Goal: Find specific page/section: Find specific page/section

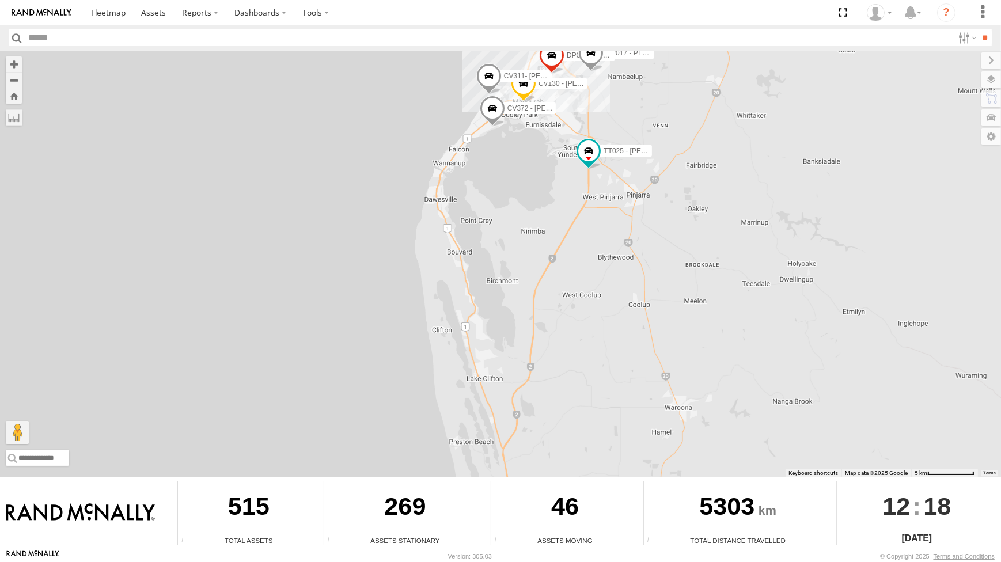
drag, startPoint x: 590, startPoint y: 225, endPoint x: 582, endPoint y: 228, distance: 7.8
click at [585, 228] on div "CV295 - Karly Taylor GR023 - MRRC CV130 - Nick Gibson TT025 - David Welton DP01…" at bounding box center [500, 264] width 1001 height 427
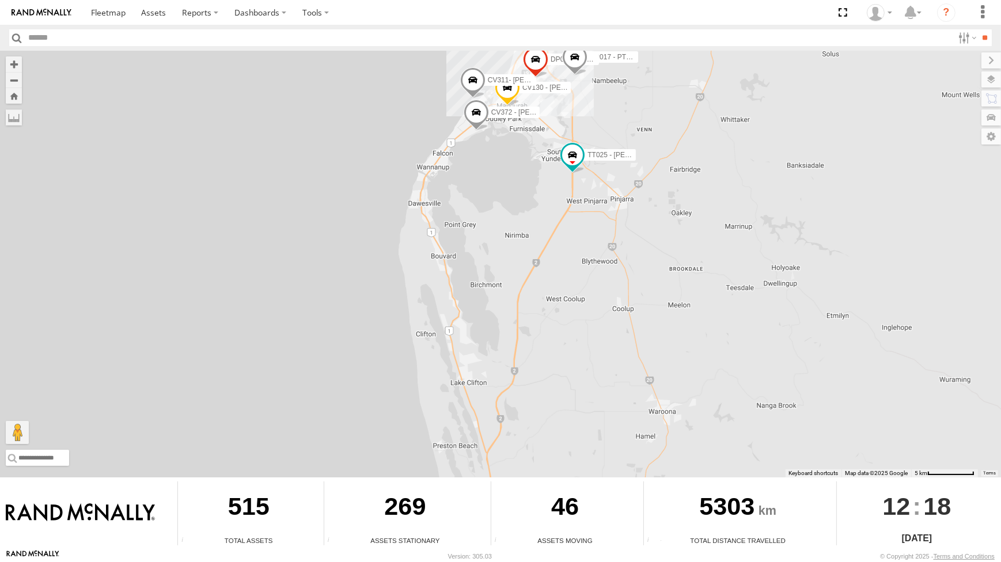
drag, startPoint x: 578, startPoint y: 203, endPoint x: 570, endPoint y: 192, distance: 13.9
click at [577, 192] on div "CV295 - Karly Taylor GR023 - MRRC CV130 - Nick Gibson TT025 - David Welton DP01…" at bounding box center [500, 264] width 1001 height 427
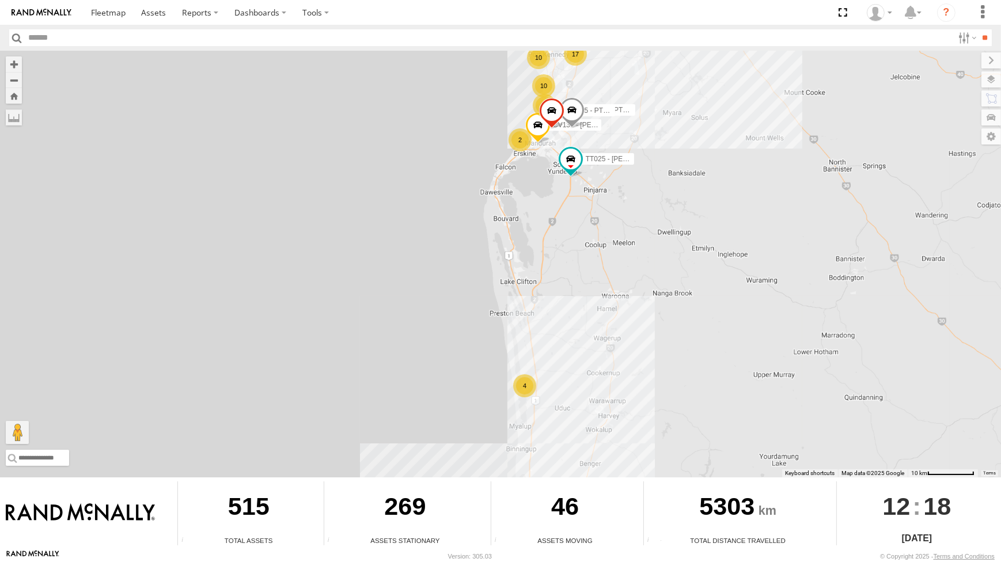
drag, startPoint x: 552, startPoint y: 233, endPoint x: 534, endPoint y: 227, distance: 18.9
click at [546, 218] on div "CV295 - Karly Taylor GR023 - MRRC CV130 - Nick Gibson TT025 - David Welton DP01…" at bounding box center [500, 264] width 1001 height 427
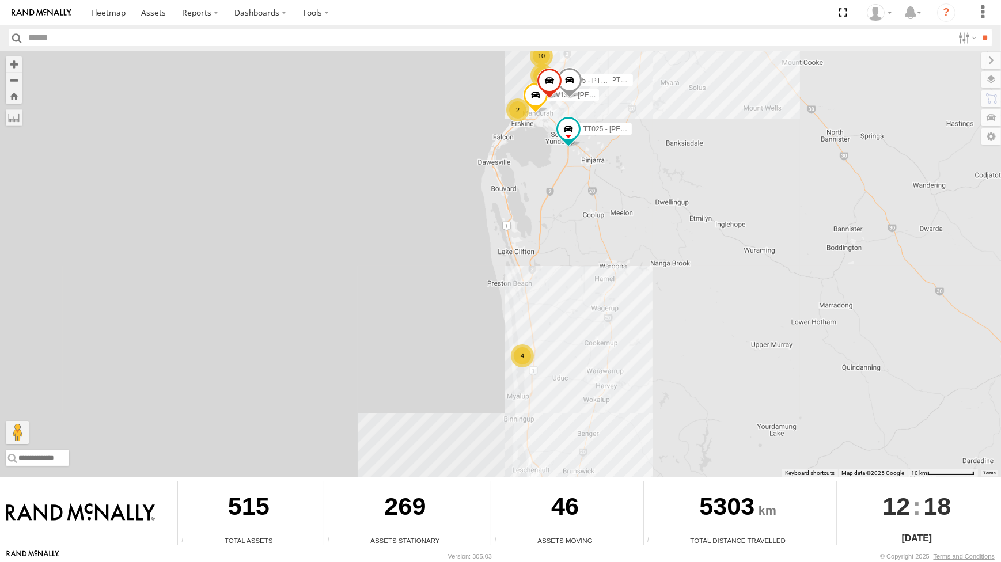
drag, startPoint x: 566, startPoint y: 265, endPoint x: 562, endPoint y: 258, distance: 7.7
click at [564, 263] on div "CV295 - Karly Taylor GR023 - MRRC CV130 - Nick Gibson TT025 - David Welton DP01…" at bounding box center [500, 264] width 1001 height 427
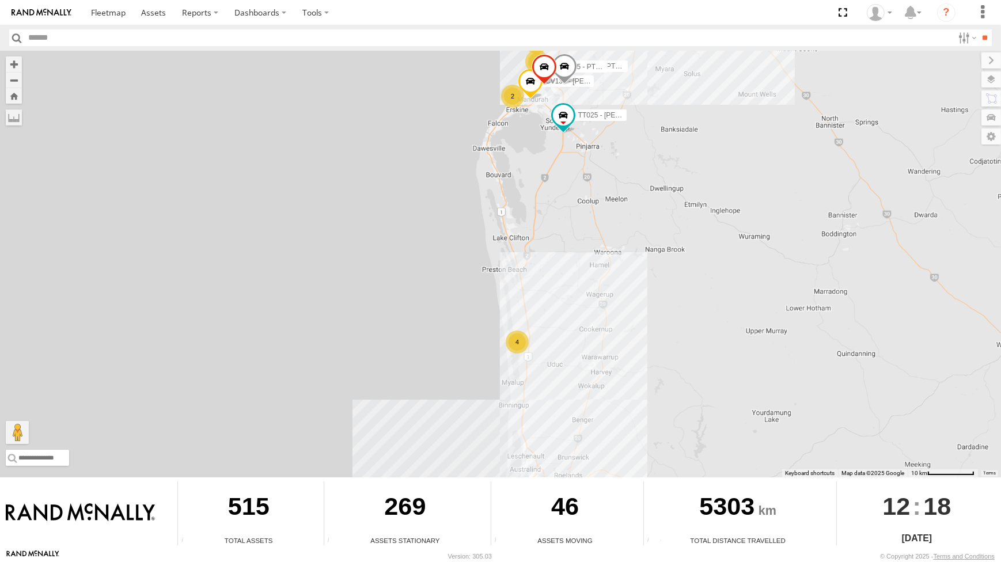
drag, startPoint x: 562, startPoint y: 266, endPoint x: 558, endPoint y: 308, distance: 42.2
click at [557, 289] on div "CV295 - Karly Taylor GR023 - MRRC CV130 - Nick Gibson TT025 - David Welton DP01…" at bounding box center [500, 264] width 1001 height 427
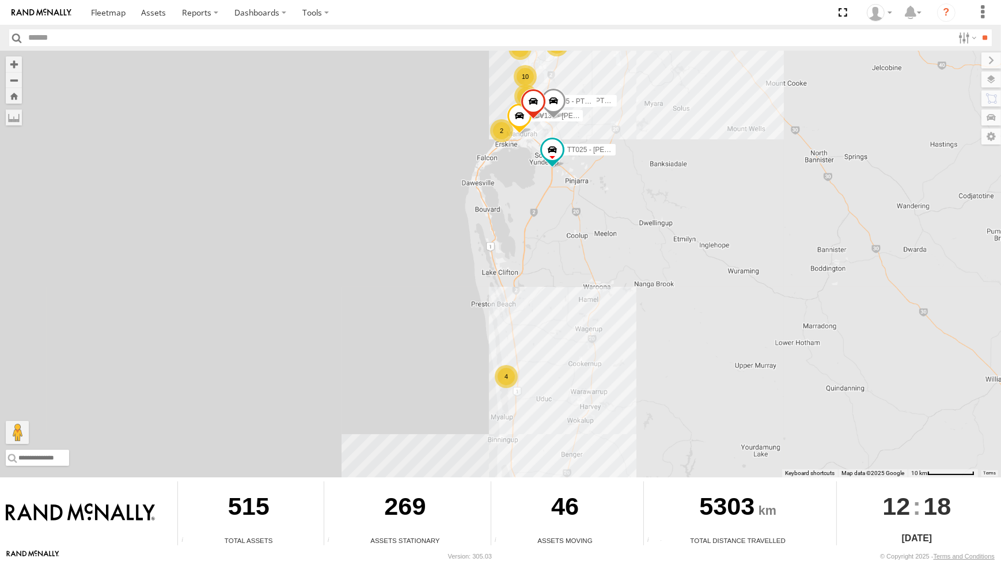
click at [558, 312] on div "CV295 - Karly Taylor GR023 - MRRC CV130 - Nick Gibson TT025 - David Welton DP01…" at bounding box center [500, 264] width 1001 height 427
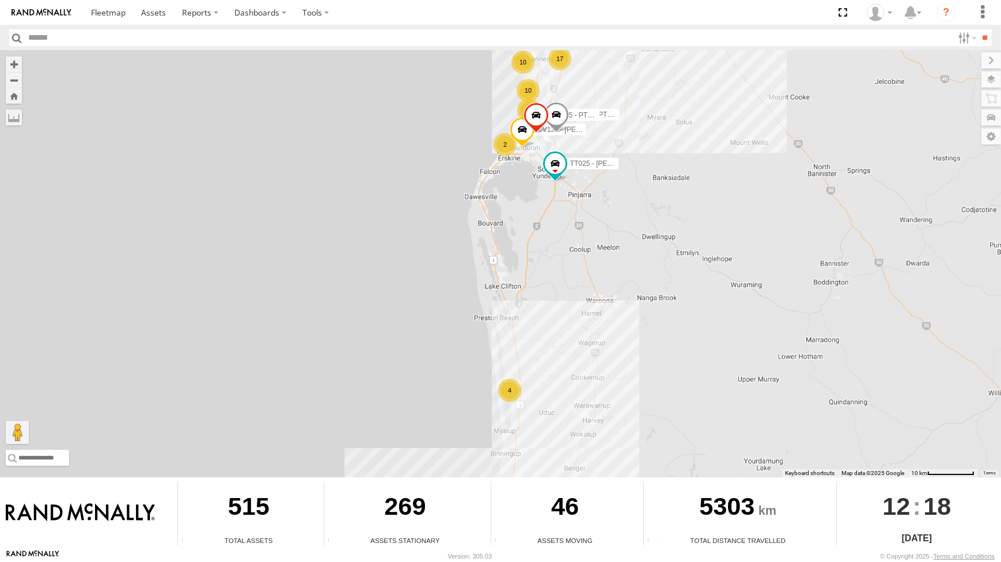
drag, startPoint x: 557, startPoint y: 290, endPoint x: 563, endPoint y: 302, distance: 14.2
click at [563, 304] on div "CV295 - Karly Taylor GR023 - MRRC CV130 - Nick Gibson TT025 - David Welton DP01…" at bounding box center [500, 264] width 1001 height 427
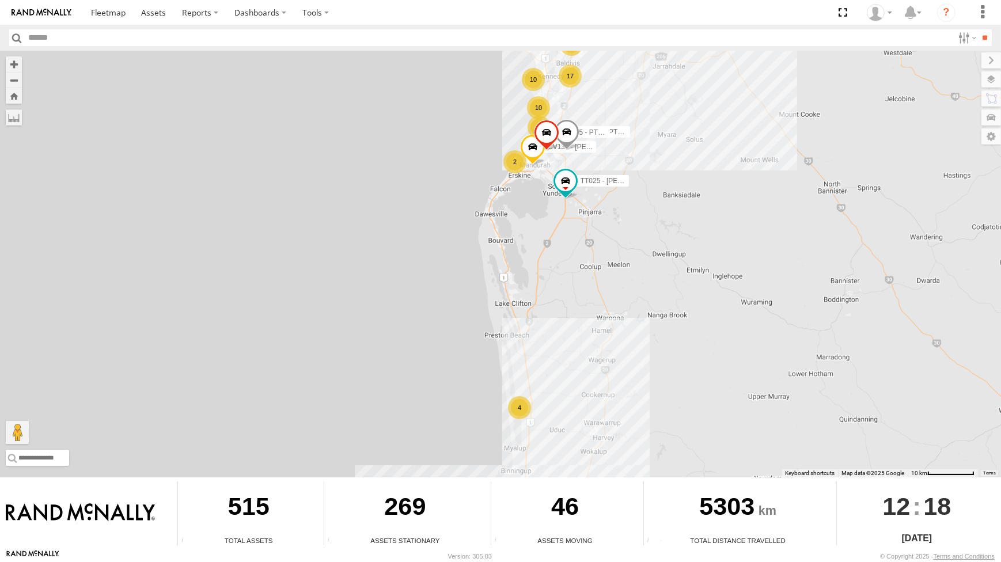
drag, startPoint x: 547, startPoint y: 274, endPoint x: 549, endPoint y: 283, distance: 9.9
click at [549, 283] on div "CV295 - Karly Taylor GR023 - MRRC CV130 - Nick Gibson TT025 - David Welton DP01…" at bounding box center [500, 264] width 1001 height 427
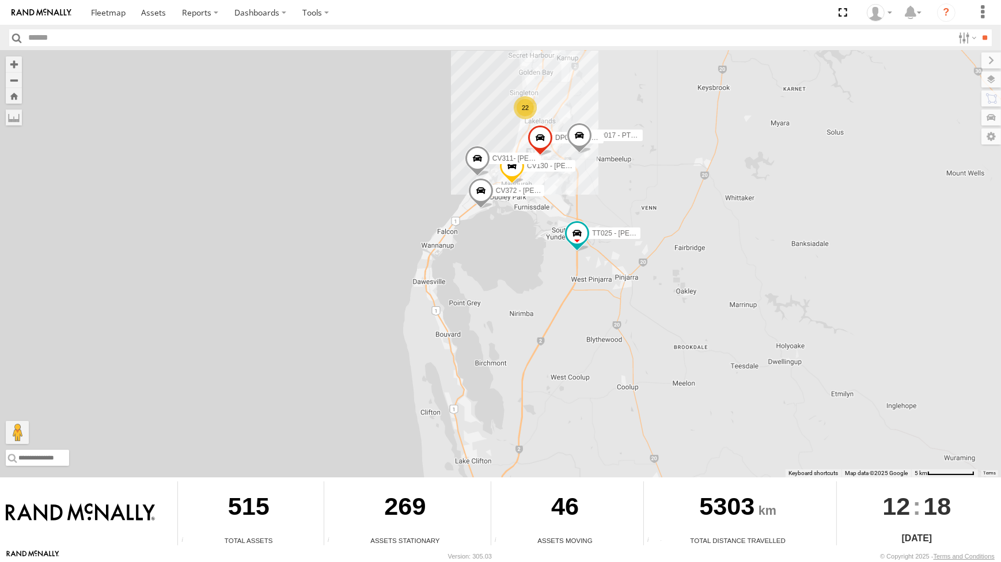
click at [528, 209] on div "CV295 - Karly Taylor GR023 - MRRC CV321 - Phil Macleod CV130 - Nick Gibson TT02…" at bounding box center [500, 264] width 1001 height 427
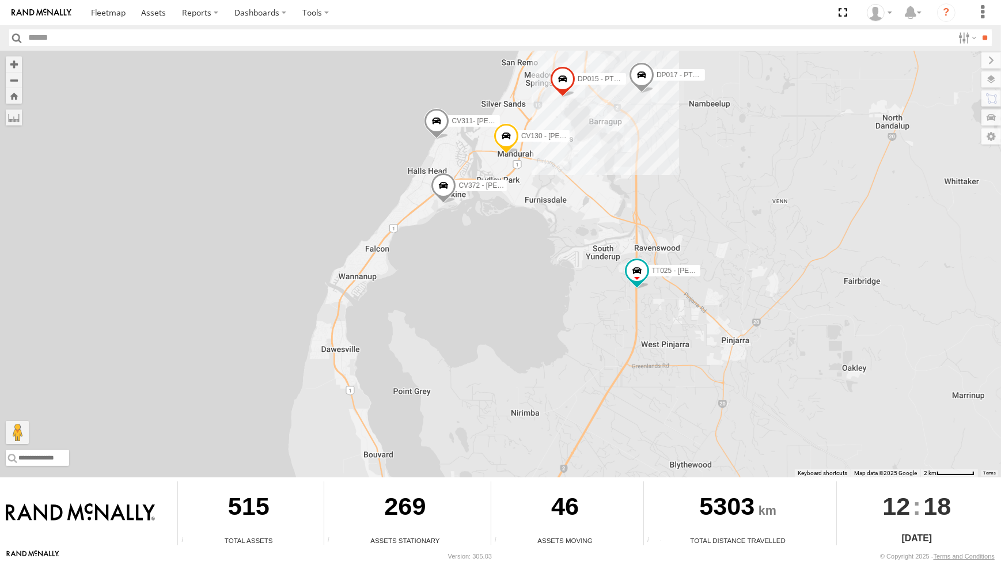
drag, startPoint x: 559, startPoint y: 246, endPoint x: 560, endPoint y: 255, distance: 8.7
click at [559, 259] on div "CV295 - Karly Taylor GR023 - MRRC CV321 - Phil Macleod CV130 - Nick Gibson TT02…" at bounding box center [500, 264] width 1001 height 427
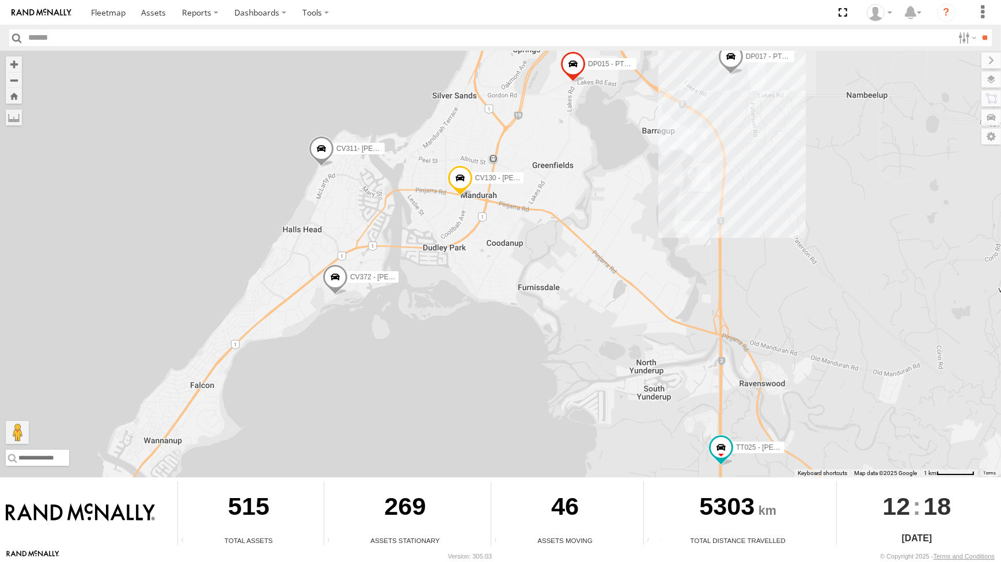
drag, startPoint x: 576, startPoint y: 219, endPoint x: 576, endPoint y: 256, distance: 36.3
click at [576, 256] on div "CV295 - Karly Taylor GR023 - MRRC CV321 - Phil Macleod CV130 - Nick Gibson TT02…" at bounding box center [500, 264] width 1001 height 427
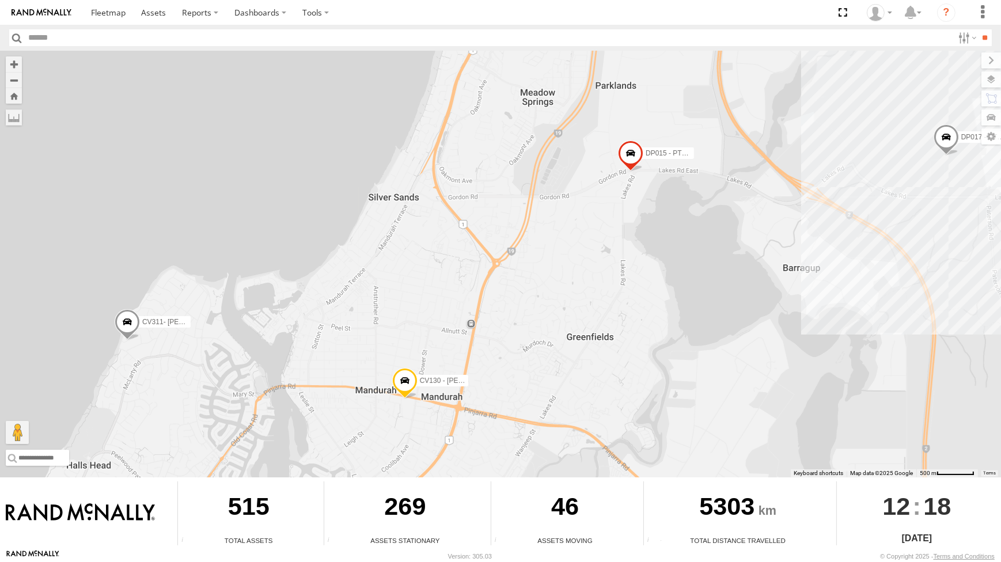
click at [552, 205] on div "CV295 - Karly Taylor GR023 - MRRC CV321 - Phil Macleod CV130 - Nick Gibson TT02…" at bounding box center [500, 264] width 1001 height 427
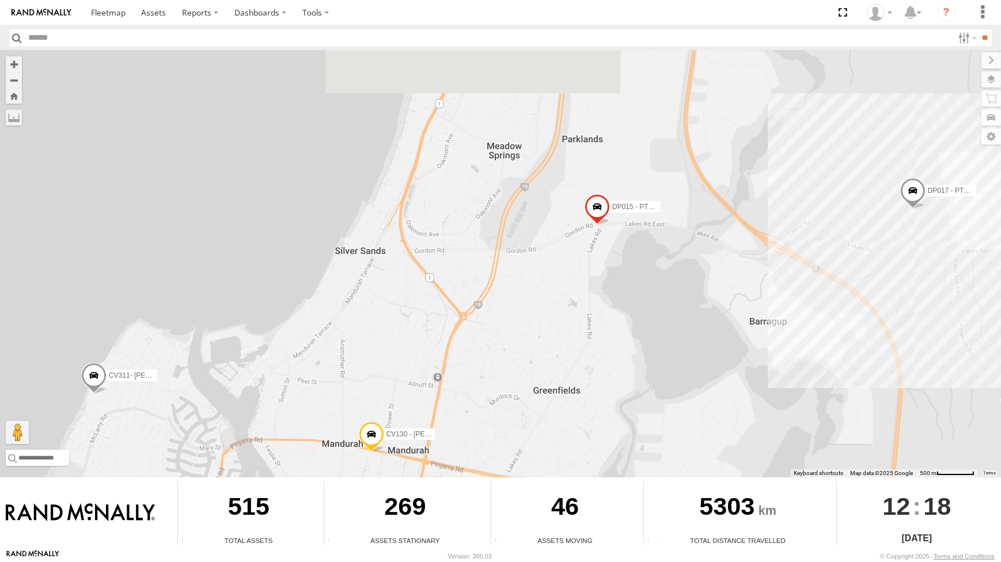
drag, startPoint x: 548, startPoint y: 241, endPoint x: 545, endPoint y: 343, distance: 101.5
click at [545, 340] on div "CV295 - Karly Taylor GR023 - MRRC CV321 - Phil Macleod CV130 - Nick Gibson TT02…" at bounding box center [500, 264] width 1001 height 427
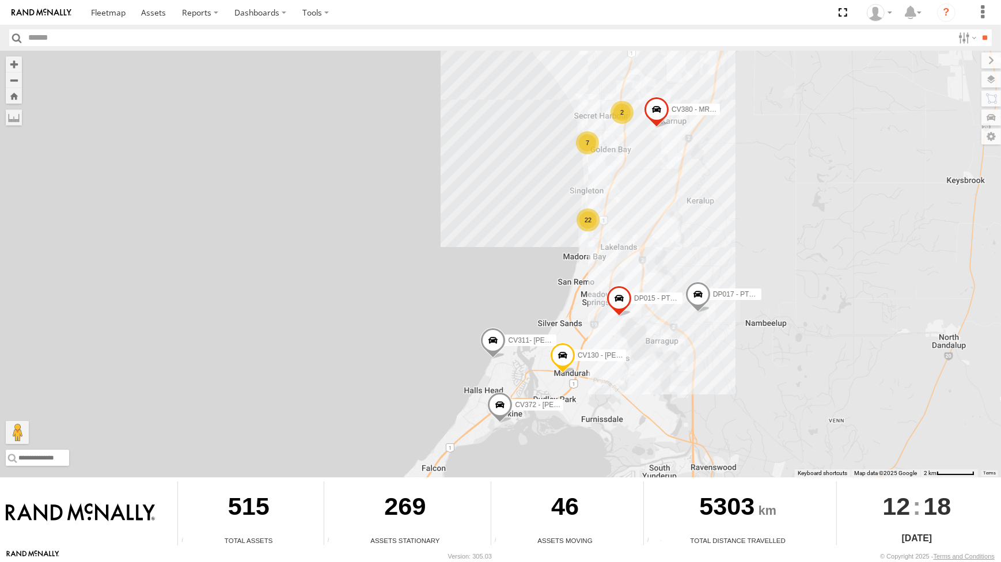
drag, startPoint x: 734, startPoint y: 194, endPoint x: 728, endPoint y: 203, distance: 10.4
click at [729, 203] on div "CV295 - Karly Taylor GR023 - MRRC CV321 - Phil Macleod CV130 - Nick Gibson TT02…" at bounding box center [500, 264] width 1001 height 427
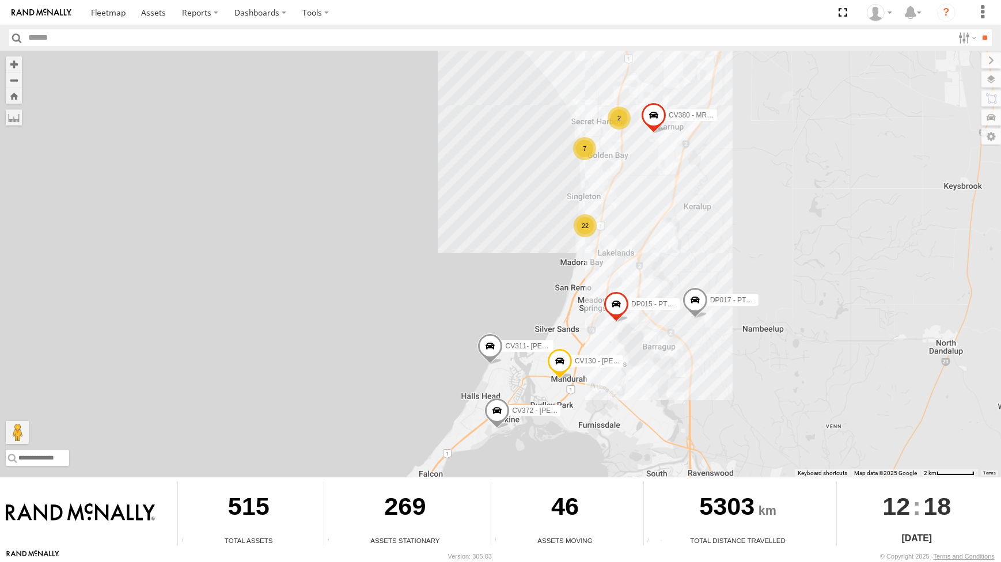
click at [740, 224] on div "CV295 - Karly Taylor GR023 - MRRC CV321 - Phil Macleod CV130 - Nick Gibson TT02…" at bounding box center [500, 264] width 1001 height 427
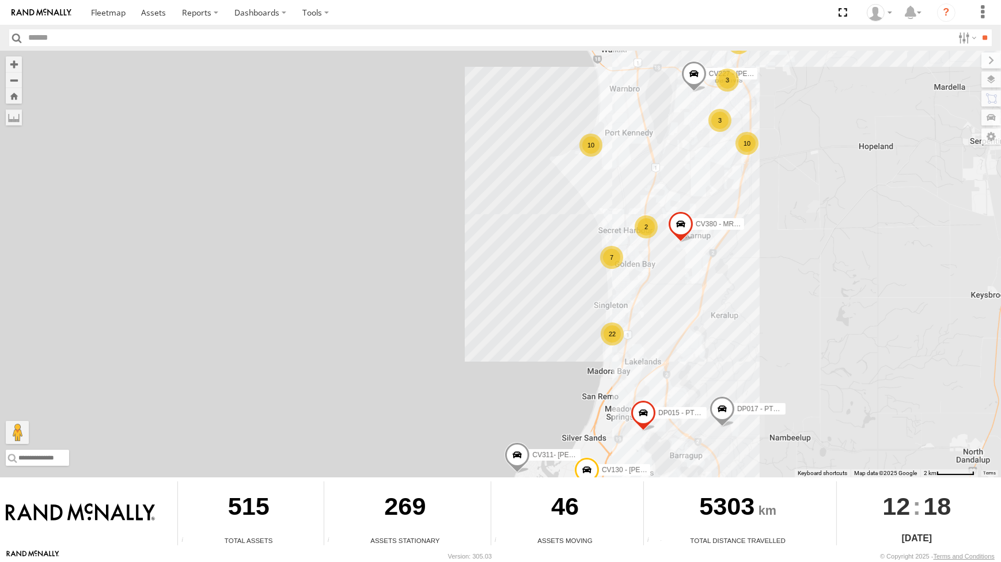
drag, startPoint x: 820, startPoint y: 173, endPoint x: 810, endPoint y: 247, distance: 73.8
click at [815, 247] on div "CV295 - Karly Taylor GR023 - MRRC CV321 - Phil Macleod CV130 - Nick Gibson TT02…" at bounding box center [500, 264] width 1001 height 427
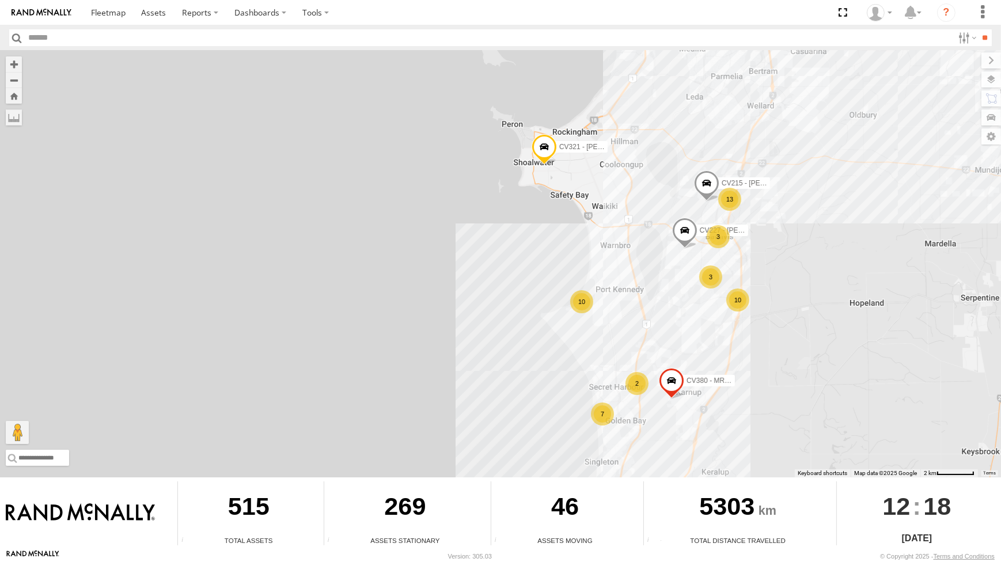
drag, startPoint x: 801, startPoint y: 175, endPoint x: 810, endPoint y: 221, distance: 46.4
click at [807, 217] on div "CV295 - Karly Taylor GR023 - MRRC CV321 - Phil Macleod CV130 - Nick Gibson TT02…" at bounding box center [500, 264] width 1001 height 427
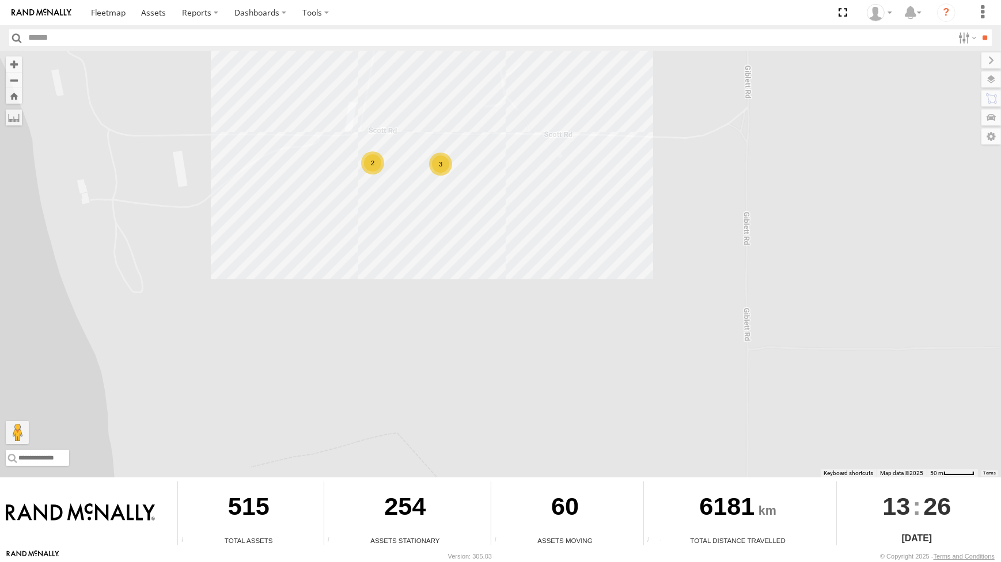
click at [374, 160] on div "2" at bounding box center [372, 163] width 23 height 23
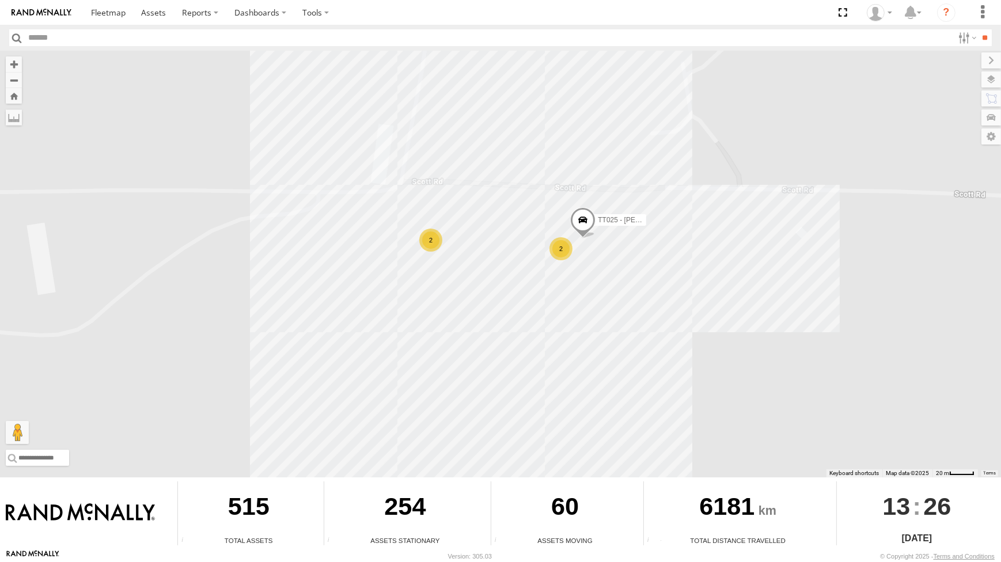
click at [557, 245] on div "2" at bounding box center [561, 248] width 23 height 23
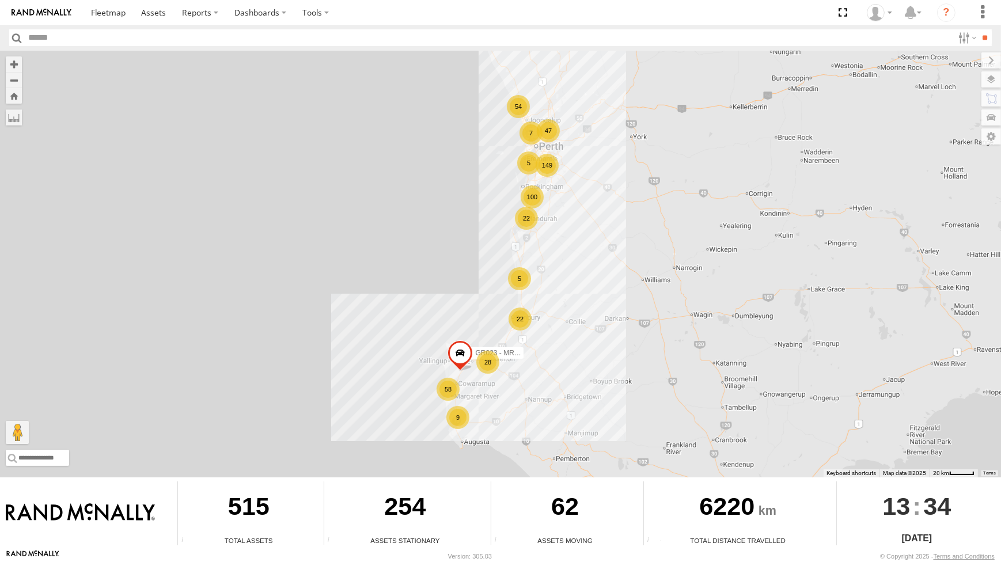
click at [880, 138] on div "149 28 58 100 54 47 9 22 5 5 22 7 GR023 - MRRC" at bounding box center [500, 264] width 1001 height 427
click at [143, 38] on input "text" at bounding box center [489, 37] width 930 height 17
type input "*****"
click at [979, 29] on input "**" at bounding box center [985, 37] width 13 height 17
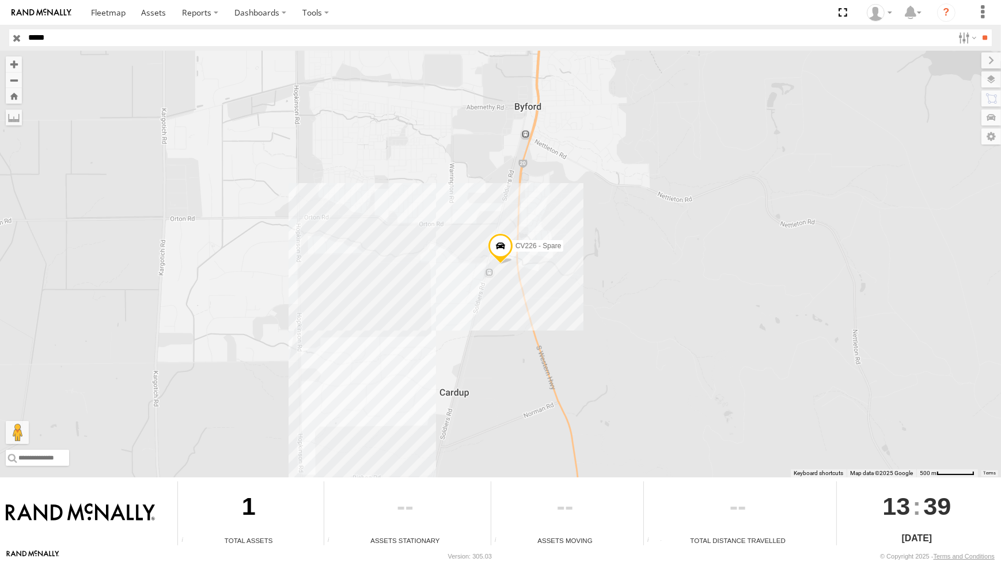
click at [328, 153] on div "CV226 - Spare" at bounding box center [500, 264] width 1001 height 427
drag, startPoint x: 16, startPoint y: 40, endPoint x: 24, endPoint y: 40, distance: 8.1
click at [17, 40] on input "button" at bounding box center [16, 37] width 15 height 17
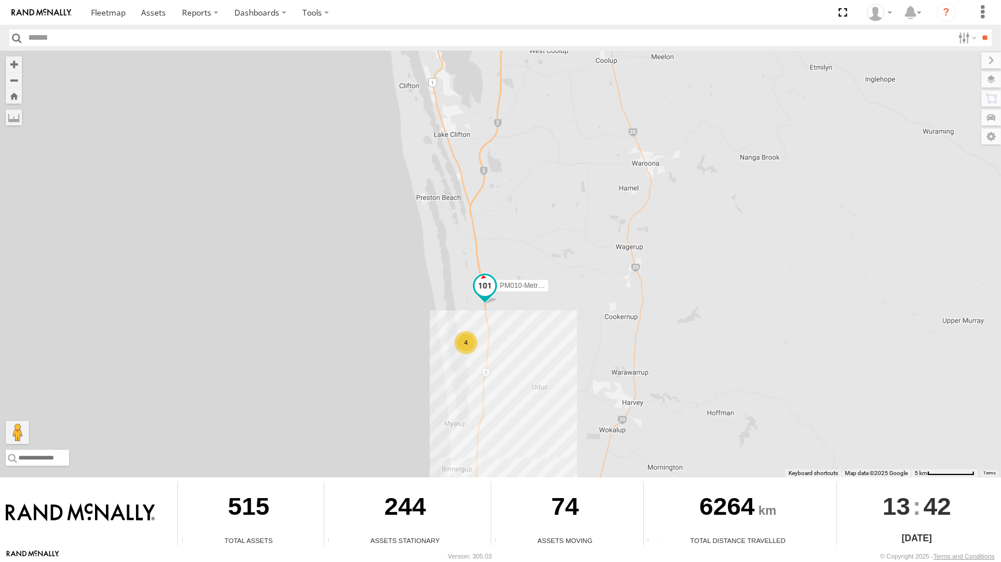
click at [485, 287] on span at bounding box center [485, 285] width 21 height 21
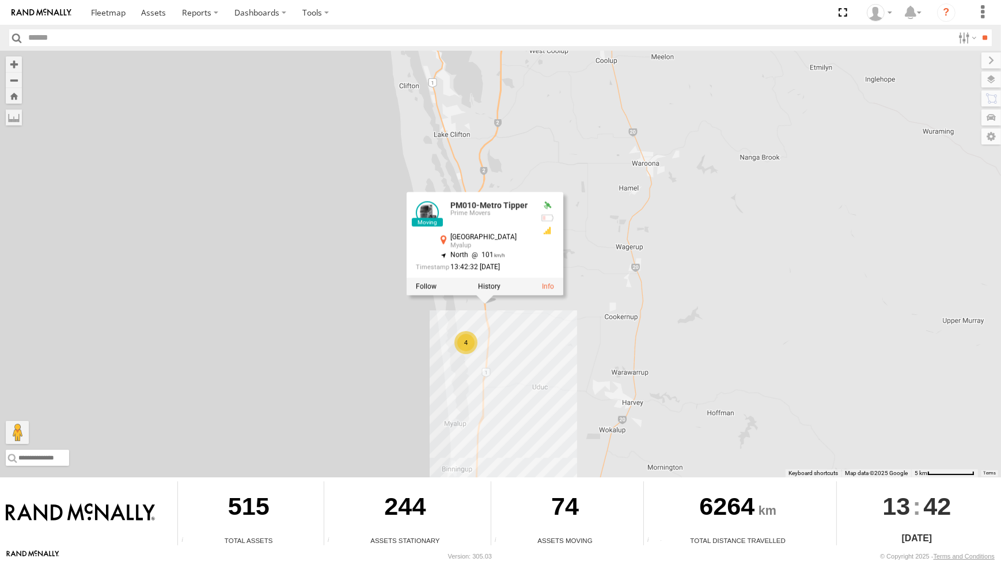
click at [551, 326] on div "CV295 - Karly Taylor PM010-Metro Tipper 4 PM010-Metro Tipper Prime Movers Old C…" at bounding box center [500, 264] width 1001 height 427
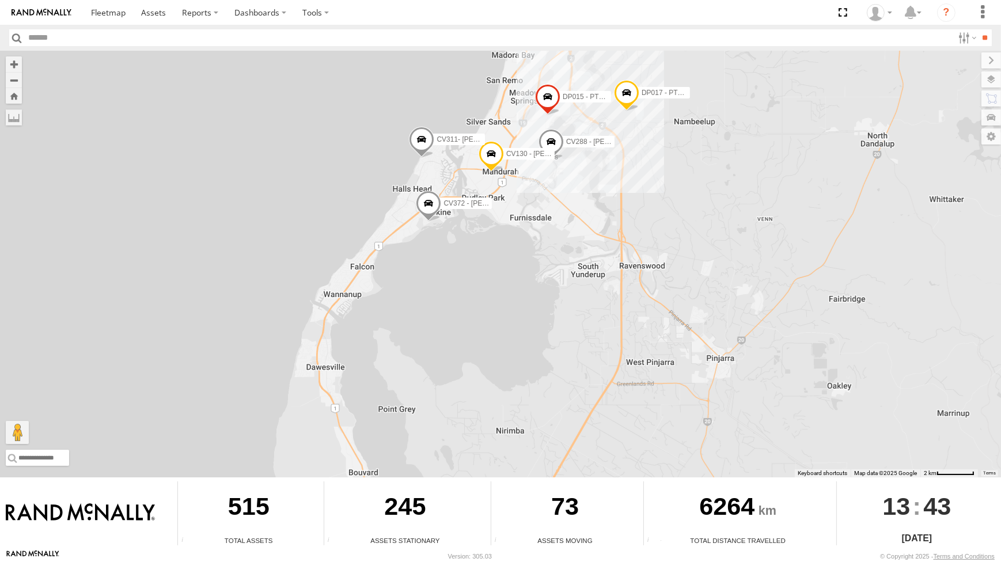
drag, startPoint x: 674, startPoint y: 183, endPoint x: 671, endPoint y: 194, distance: 11.3
click at [671, 194] on div "CV295 - [PERSON_NAME] CV321 - [PERSON_NAME] PM010-Metro Tipper DP017 - PT150 CV…" at bounding box center [500, 264] width 1001 height 427
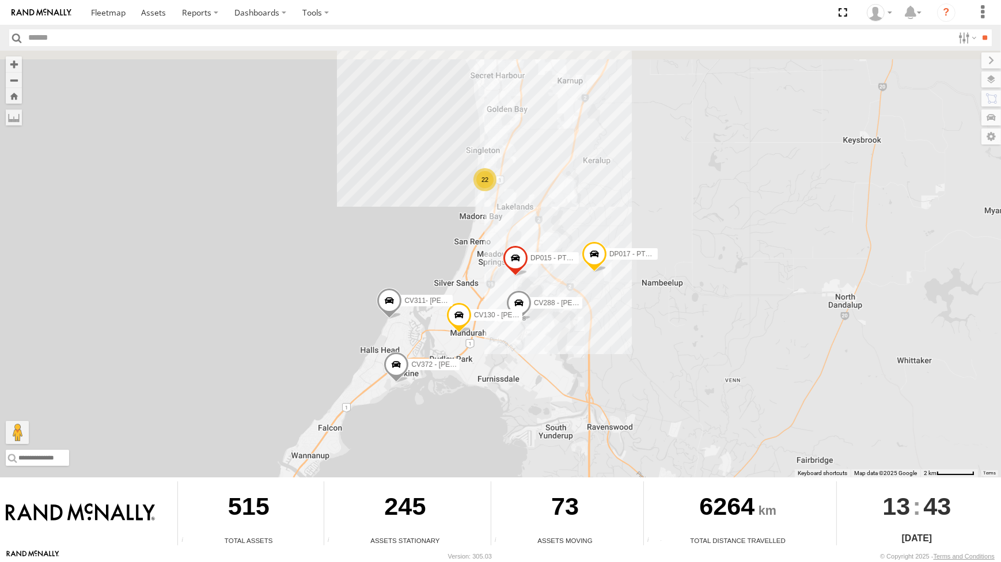
drag, startPoint x: 671, startPoint y: 194, endPoint x: 645, endPoint y: 351, distance: 159.5
click at [645, 351] on div "CV295 - Karly Taylor CV321 - Phil Macleod PM010-Metro Tipper DP017 - PT150 CV28…" at bounding box center [500, 264] width 1001 height 427
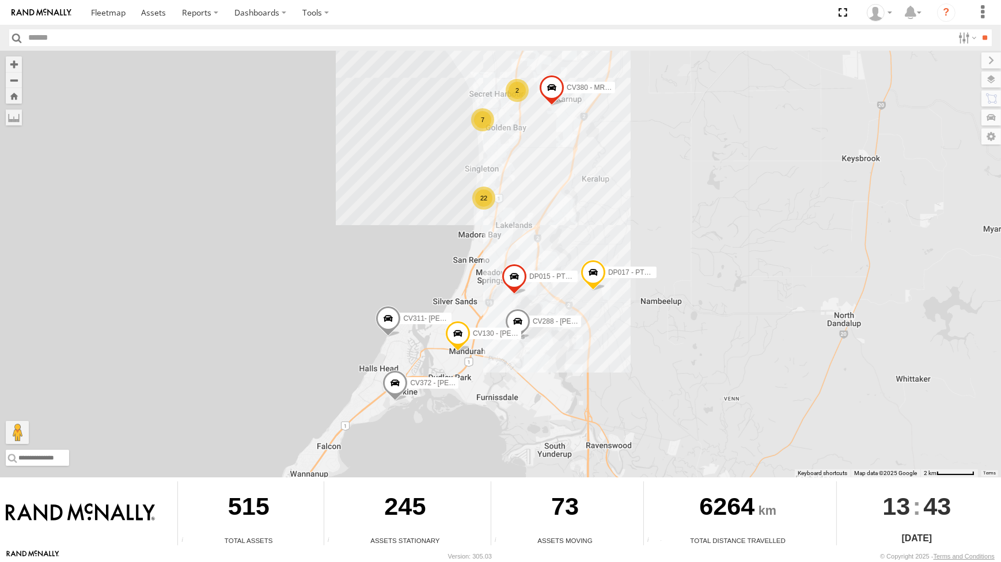
click at [698, 192] on div "CV295 - Karly Taylor CV321 - Phil Macleod PM010-Metro Tipper DP017 - PT150 CV28…" at bounding box center [500, 264] width 1001 height 427
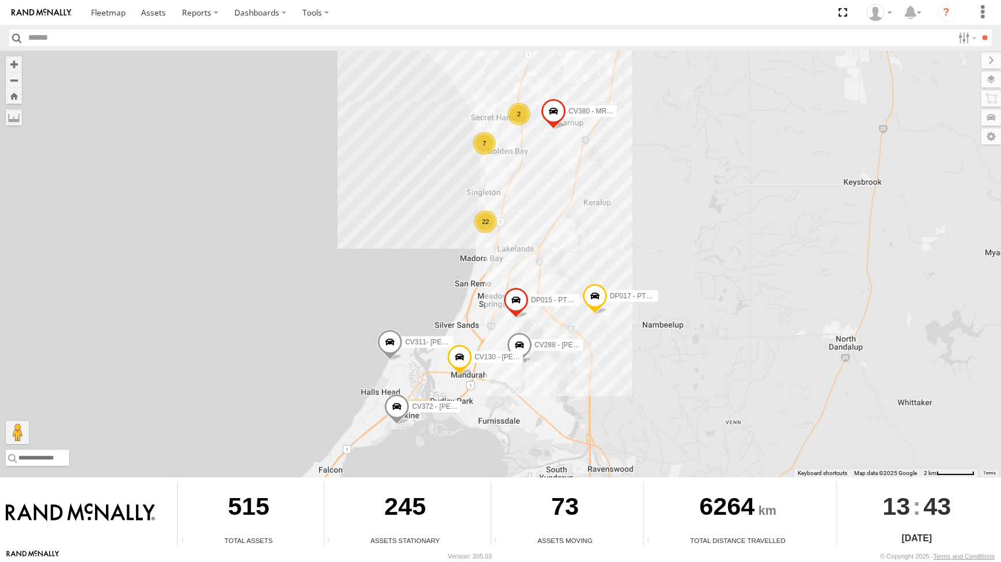
drag, startPoint x: 698, startPoint y: 192, endPoint x: 694, endPoint y: 226, distance: 34.2
click at [694, 226] on div "CV295 - Karly Taylor CV321 - Phil Macleod PM010-Metro Tipper DP017 - PT150 CV28…" at bounding box center [500, 264] width 1001 height 427
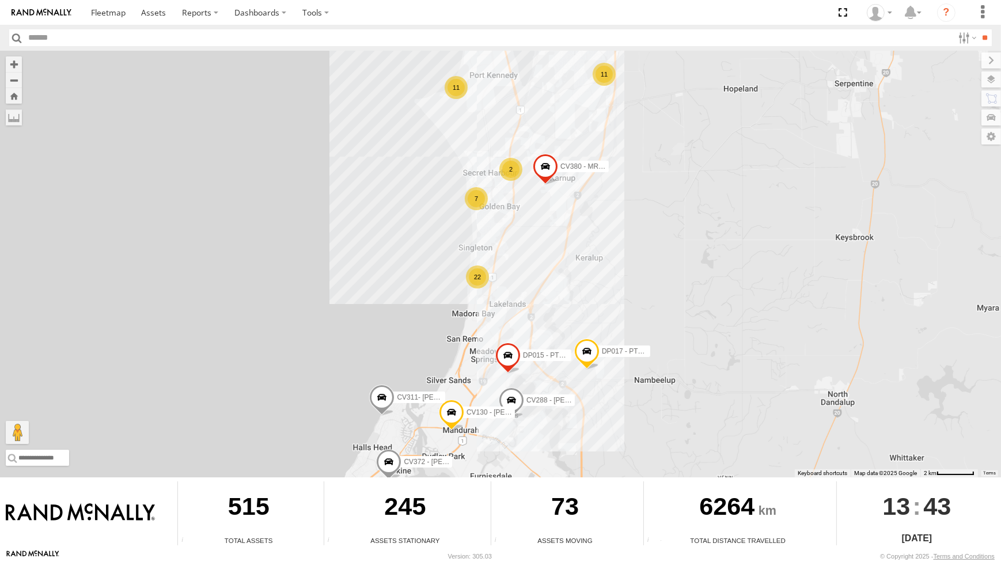
drag, startPoint x: 690, startPoint y: 240, endPoint x: 668, endPoint y: 307, distance: 70.5
click at [668, 307] on div "CV295 - Karly Taylor CV321 - Phil Macleod PM010-Metro Tipper DP017 - PT150 CV28…" at bounding box center [500, 264] width 1001 height 427
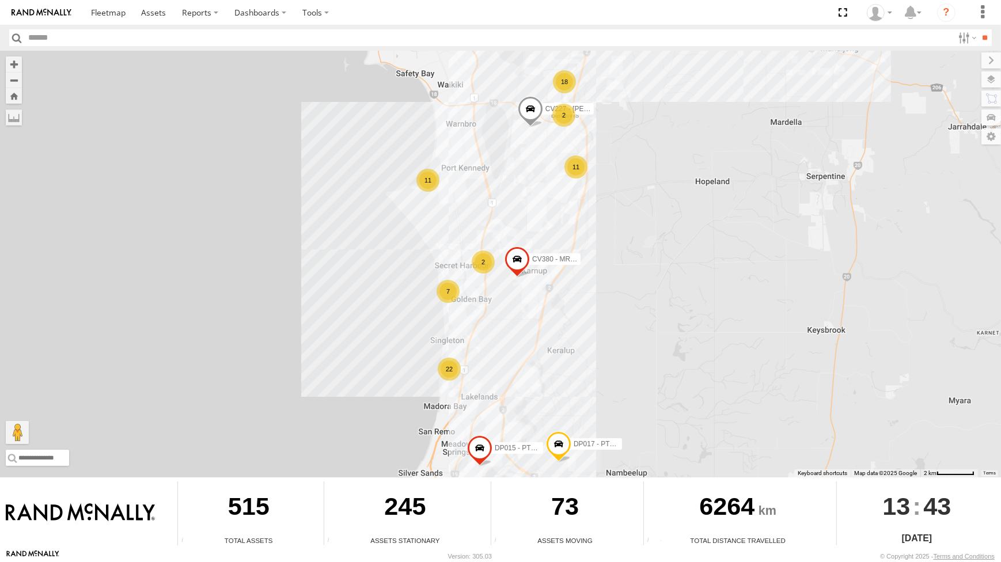
drag, startPoint x: 550, startPoint y: 282, endPoint x: 545, endPoint y: 301, distance: 19.0
click at [545, 301] on div "CV295 - Karly Taylor CV321 - Phil Macleod PM010-Metro Tipper DP017 - PT150 CV28…" at bounding box center [500, 264] width 1001 height 427
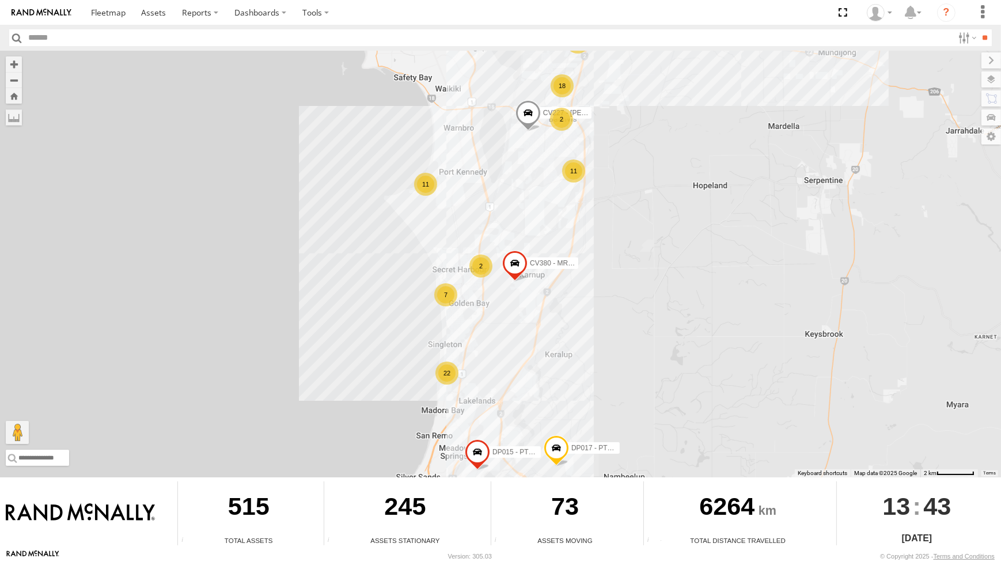
drag, startPoint x: 533, startPoint y: 172, endPoint x: 531, endPoint y: 183, distance: 11.2
click at [532, 182] on div "CV295 - Karly Taylor CV321 - Phil Macleod PM010-Metro Tipper DP017 - PT150 CV28…" at bounding box center [500, 264] width 1001 height 427
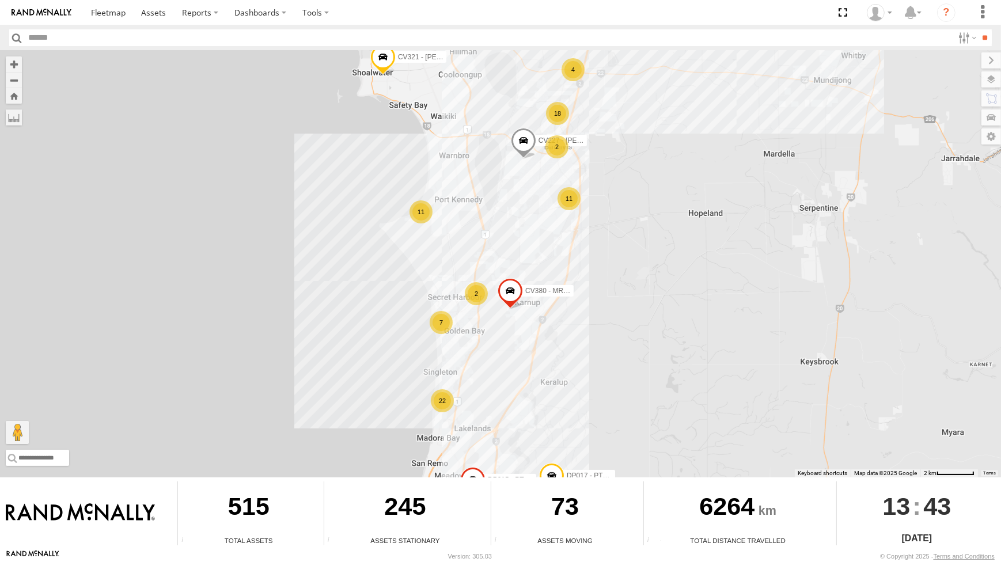
click at [529, 190] on div "CV295 - Karly Taylor CV321 - Phil Macleod PM010-Metro Tipper DP017 - PT150 CV28…" at bounding box center [500, 264] width 1001 height 427
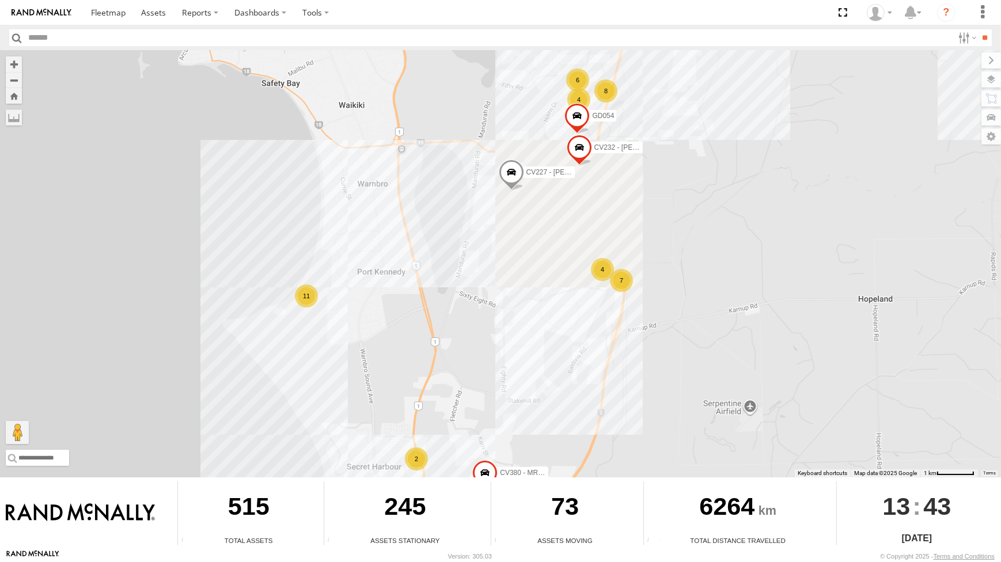
drag, startPoint x: 767, startPoint y: 148, endPoint x: 762, endPoint y: 182, distance: 34.3
click at [762, 181] on div "CV295 - Karly Taylor CV321 - Phil Macleod PM010-Metro Tipper DP017 - PT150 CV28…" at bounding box center [500, 264] width 1001 height 427
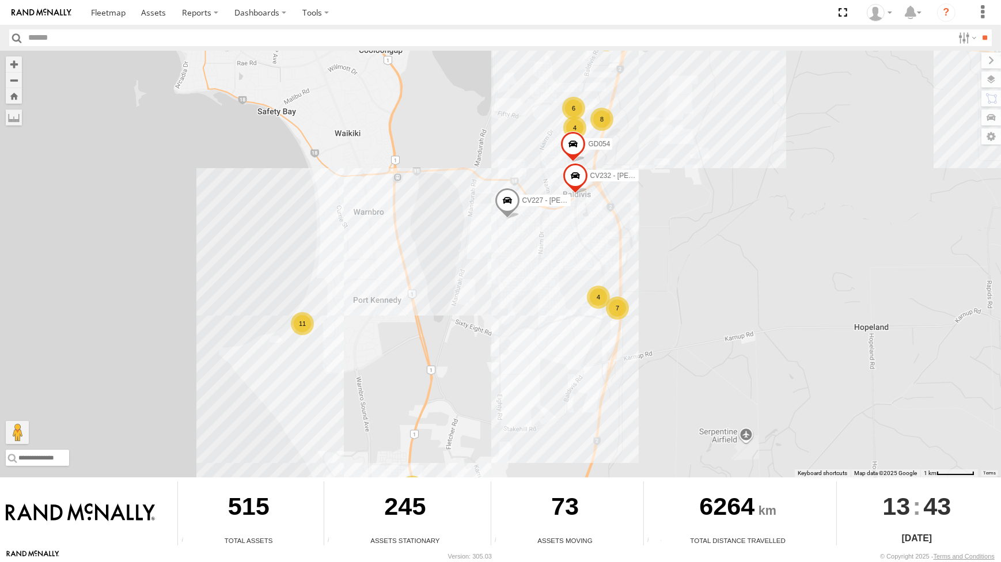
drag, startPoint x: 764, startPoint y: 169, endPoint x: 743, endPoint y: 213, distance: 49.2
click at [748, 218] on div "CV295 - Karly Taylor CV321 - Phil Macleod PM010-Metro Tipper DP017 - PT150 CV28…" at bounding box center [500, 264] width 1001 height 427
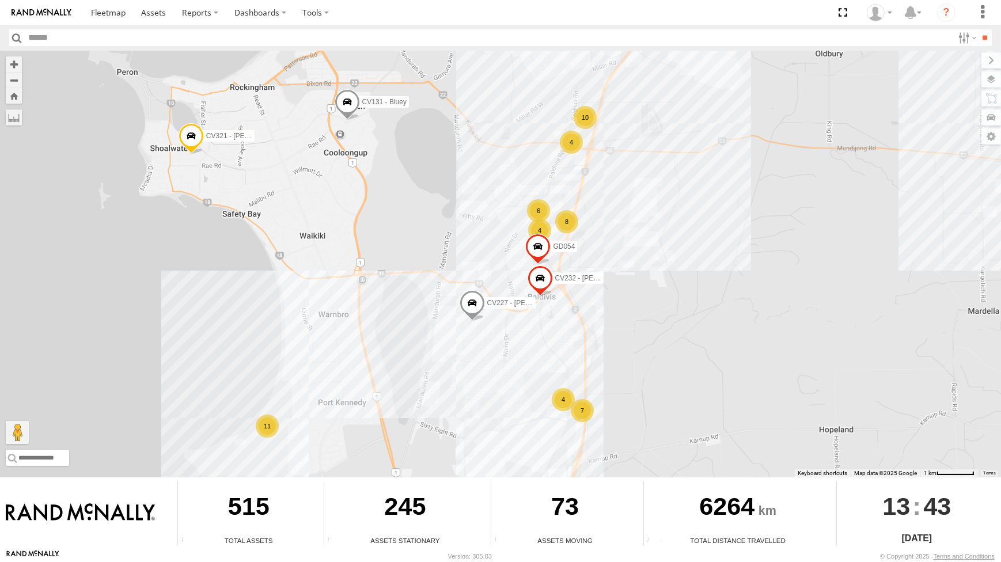
click at [726, 240] on div "CV295 - Karly Taylor CV321 - Phil Macleod PM010-Metro Tipper DP017 - PT150 CV28…" at bounding box center [500, 264] width 1001 height 427
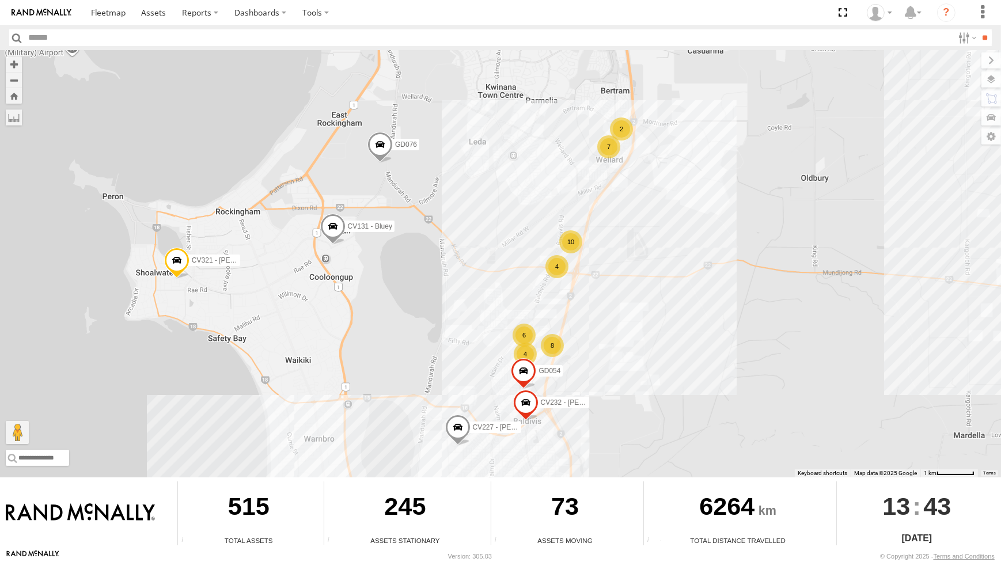
drag, startPoint x: 709, startPoint y: 263, endPoint x: 713, endPoint y: 316, distance: 52.5
click at [713, 315] on div "CV295 - Karly Taylor CV321 - Phil Macleod PM010-Metro Tipper DP017 - PT150 CV28…" at bounding box center [500, 264] width 1001 height 427
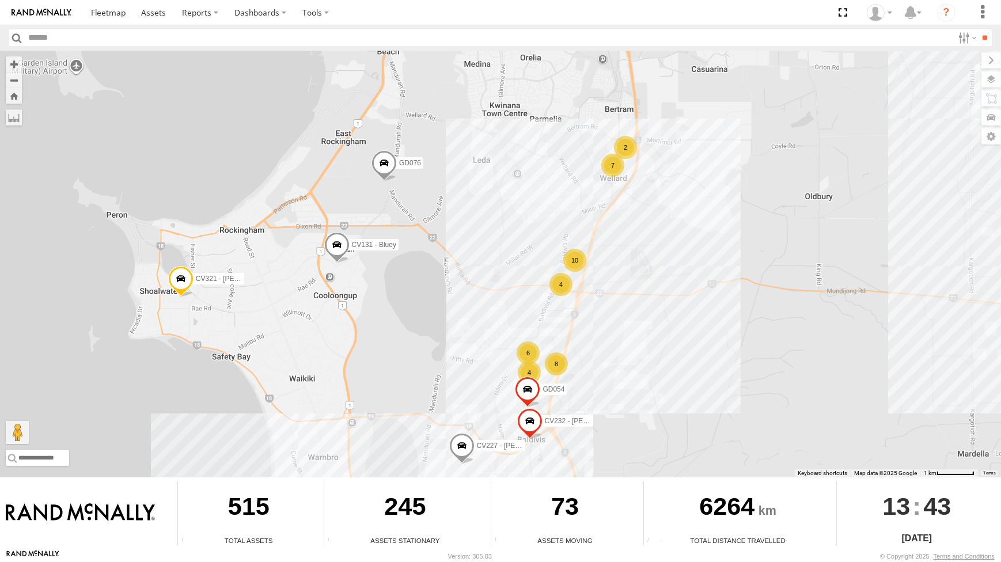
drag, startPoint x: 749, startPoint y: 222, endPoint x: 728, endPoint y: 235, distance: 25.1
click at [728, 235] on div "CV295 - Karly Taylor CV321 - Phil Macleod PM010-Metro Tipper DP017 - PT150 CV28…" at bounding box center [500, 264] width 1001 height 427
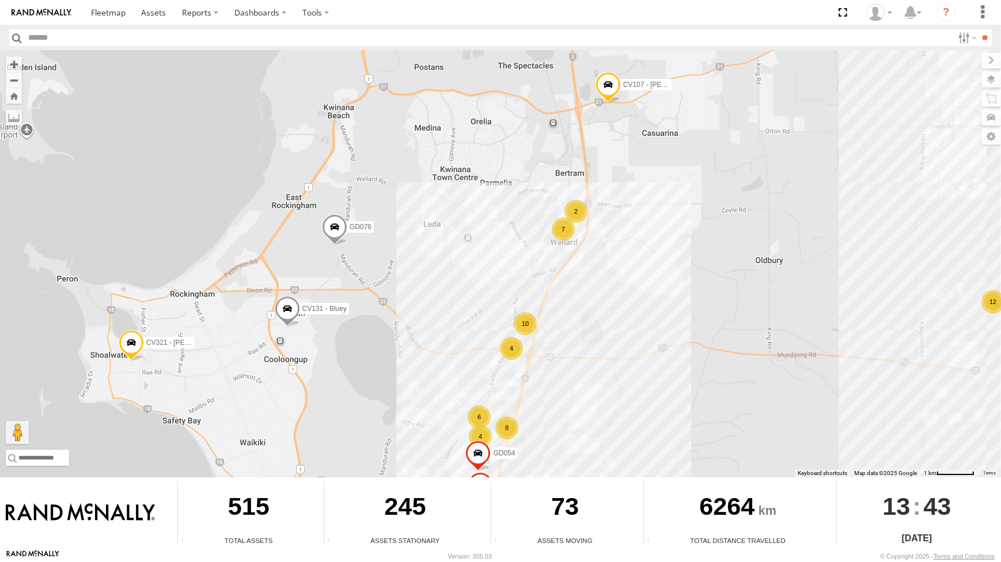
drag, startPoint x: 755, startPoint y: 185, endPoint x: 741, endPoint y: 219, distance: 37.2
click at [743, 218] on div "CV295 - Karly Taylor CV321 - Phil Macleod PM010-Metro Tipper DP017 - PT150 CV28…" at bounding box center [500, 264] width 1001 height 427
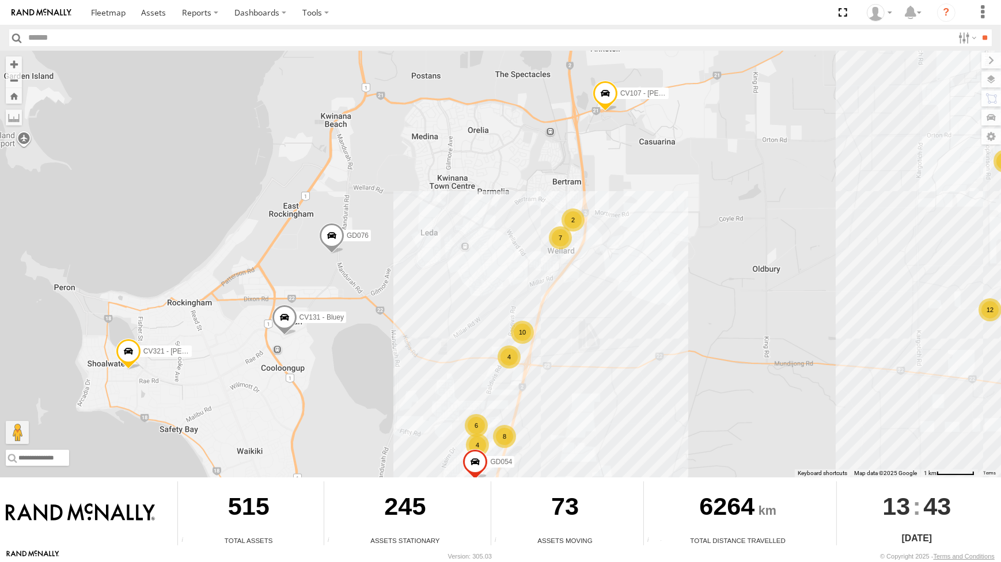
drag, startPoint x: 658, startPoint y: 209, endPoint x: 525, endPoint y: 209, distance: 132.5
click at [527, 209] on div "CV295 - Karly Taylor CV321 - Phil Macleod PM010-Metro Tipper DP017 - PT150 CV28…" at bounding box center [500, 264] width 1001 height 427
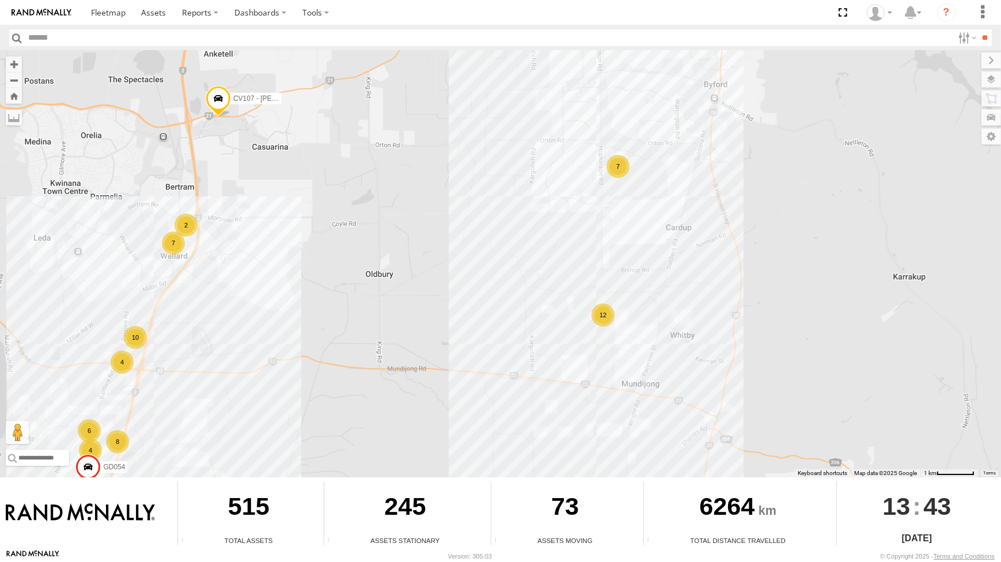
drag, startPoint x: 391, startPoint y: 217, endPoint x: 337, endPoint y: 219, distance: 53.7
click at [337, 219] on div "CV295 - Karly Taylor CV321 - Phil Macleod PM010-Metro Tipper DP017 - PT150 CV28…" at bounding box center [500, 264] width 1001 height 427
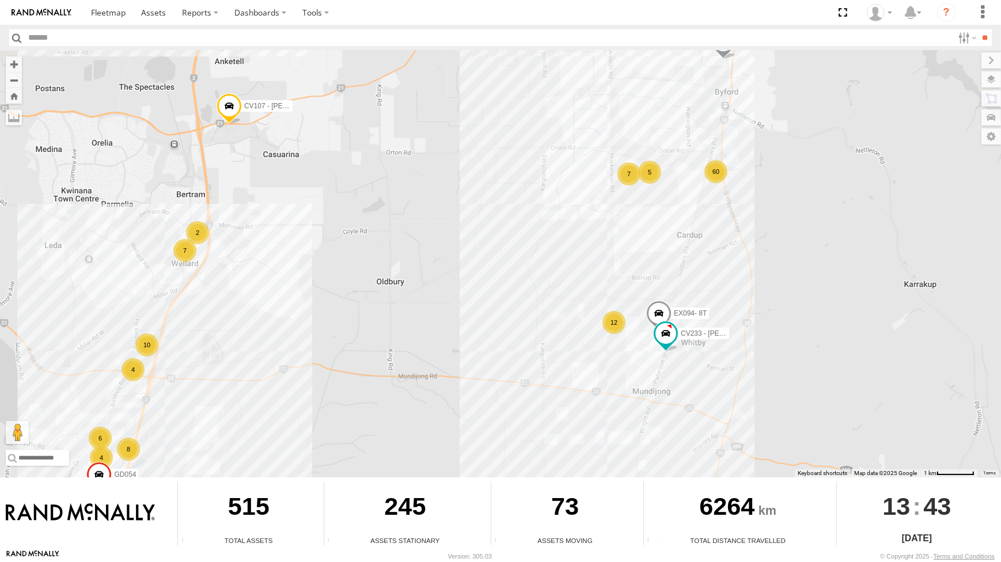
drag, startPoint x: 337, startPoint y: 219, endPoint x: 380, endPoint y: 225, distance: 43.6
click at [380, 225] on div "CV295 - Karly Taylor CV321 - Phil Macleod PM010-Metro Tipper DP017 - PT150 CV28…" at bounding box center [500, 264] width 1001 height 427
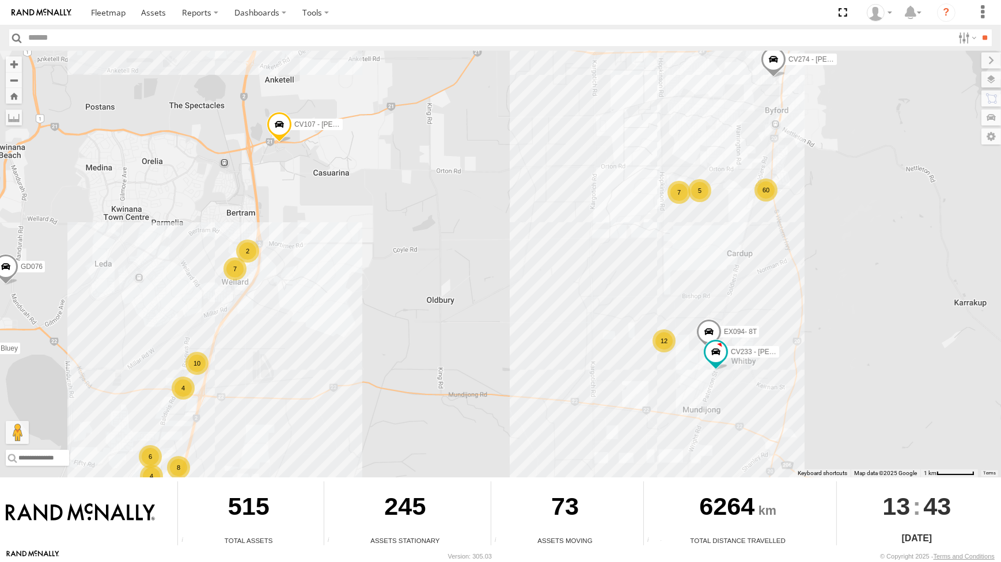
drag, startPoint x: 392, startPoint y: 181, endPoint x: 444, endPoint y: 202, distance: 55.6
click at [444, 202] on div "CV295 - Karly Taylor CV321 - Phil Macleod PM010-Metro Tipper DP017 - PT150 CV28…" at bounding box center [500, 264] width 1001 height 427
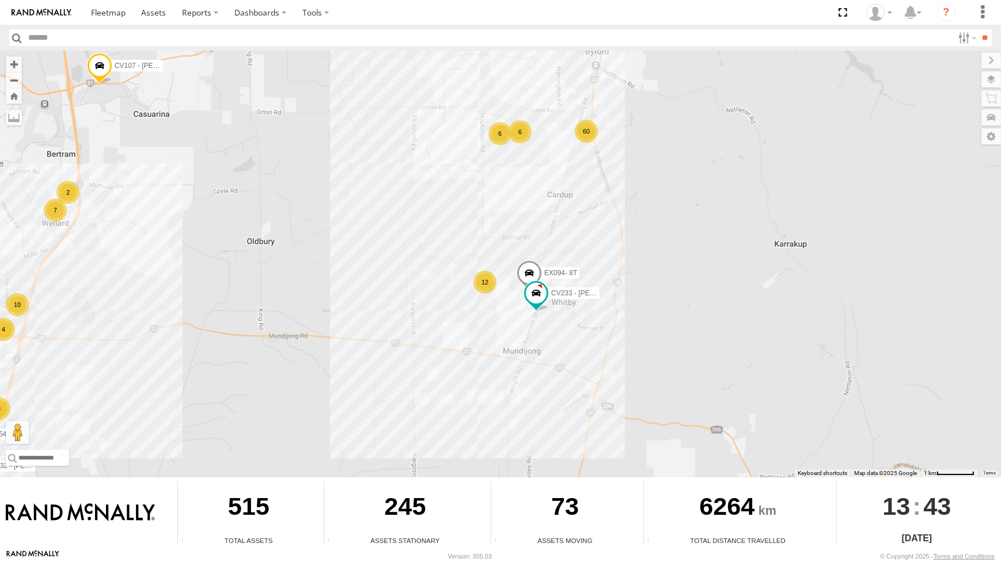
click at [382, 203] on div "CV295 - Karly Taylor CV321 - Phil Macleod PM010-Metro Tipper DP017 - PT150 CV28…" at bounding box center [500, 264] width 1001 height 427
click at [437, 290] on div "CV295 - Karly Taylor CV321 - Phil Macleod PM010-Metro Tipper DP017 - PT150 CV28…" at bounding box center [500, 264] width 1001 height 427
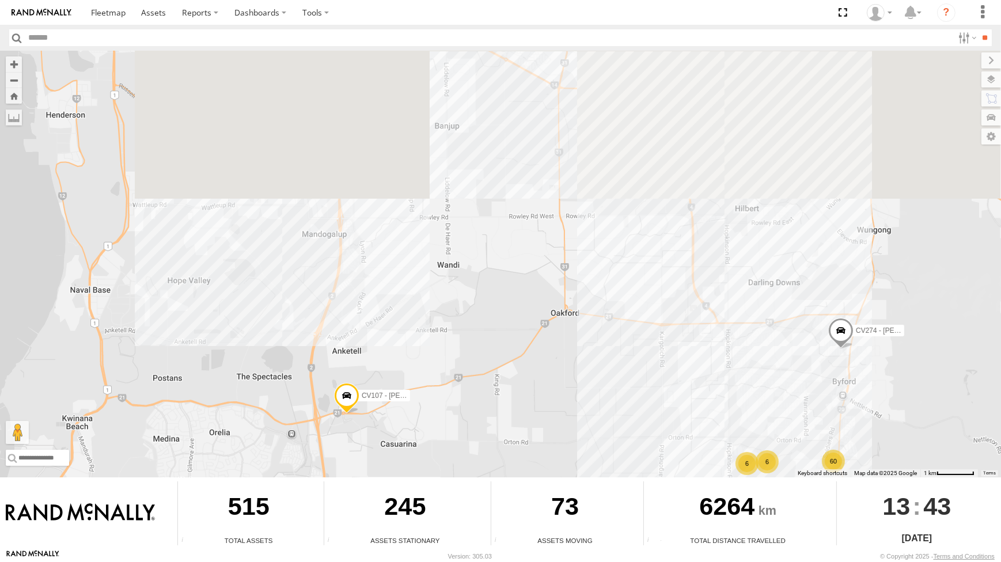
drag, startPoint x: 546, startPoint y: 349, endPoint x: 556, endPoint y: 350, distance: 9.9
click at [555, 350] on div "CV295 - Karly Taylor CV321 - Phil Macleod PM010-Metro Tipper DP017 - PT150 CV28…" at bounding box center [500, 264] width 1001 height 427
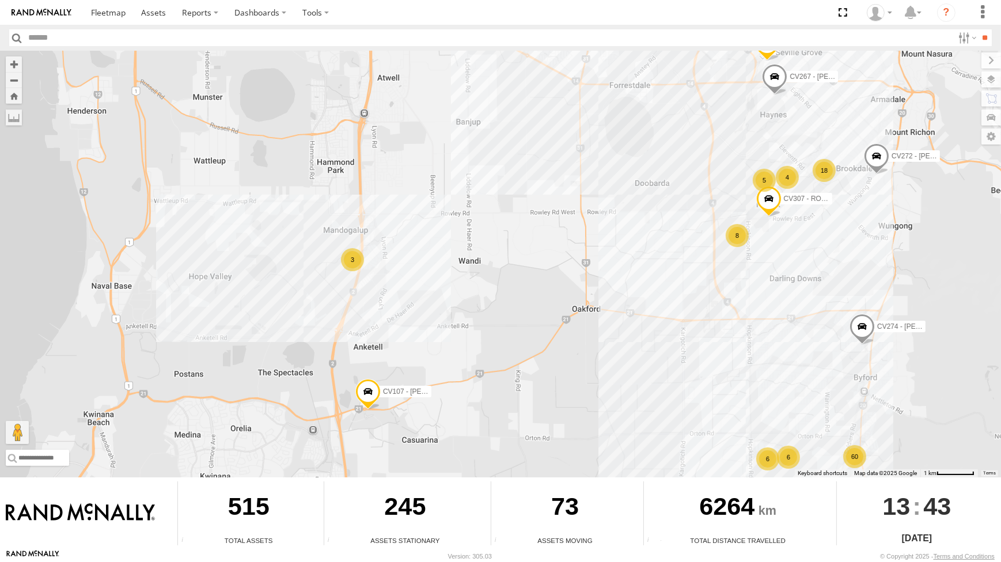
click at [547, 335] on div "CV295 - Karly Taylor CV321 - Phil Macleod PM010-Metro Tipper DP017 - PT150 CV28…" at bounding box center [500, 264] width 1001 height 427
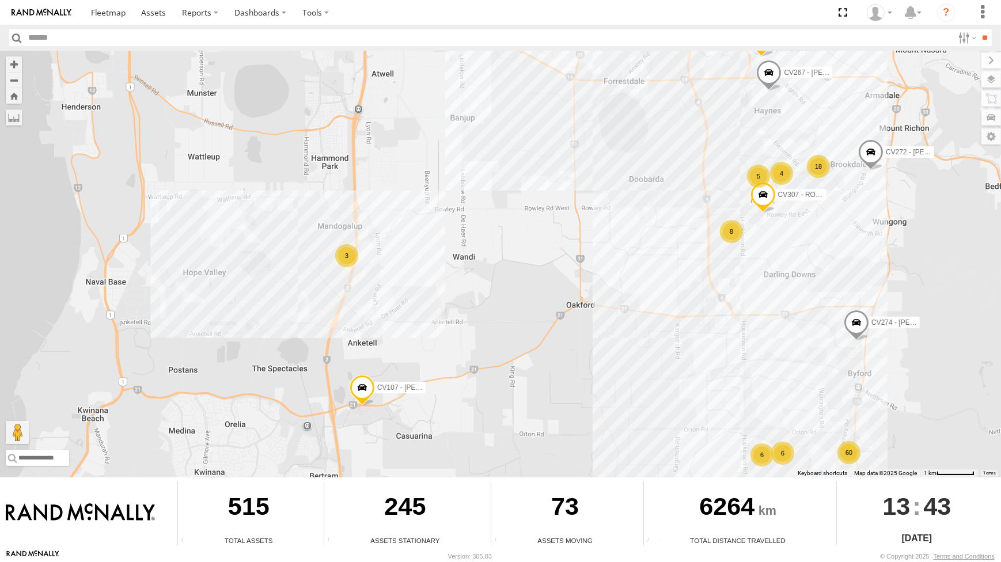
click at [384, 386] on span "CV107 - Gary Brown" at bounding box center [419, 387] width 84 height 8
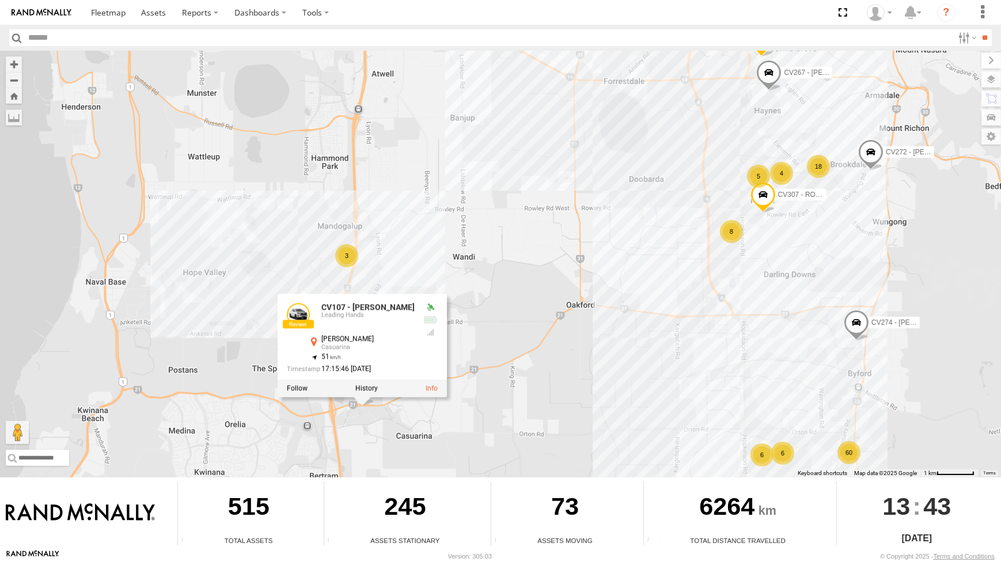
click at [571, 368] on div "CV295 - Karly Taylor CV321 - Phil Macleod PM010-Metro Tipper DP017 - PT150 CV28…" at bounding box center [500, 264] width 1001 height 427
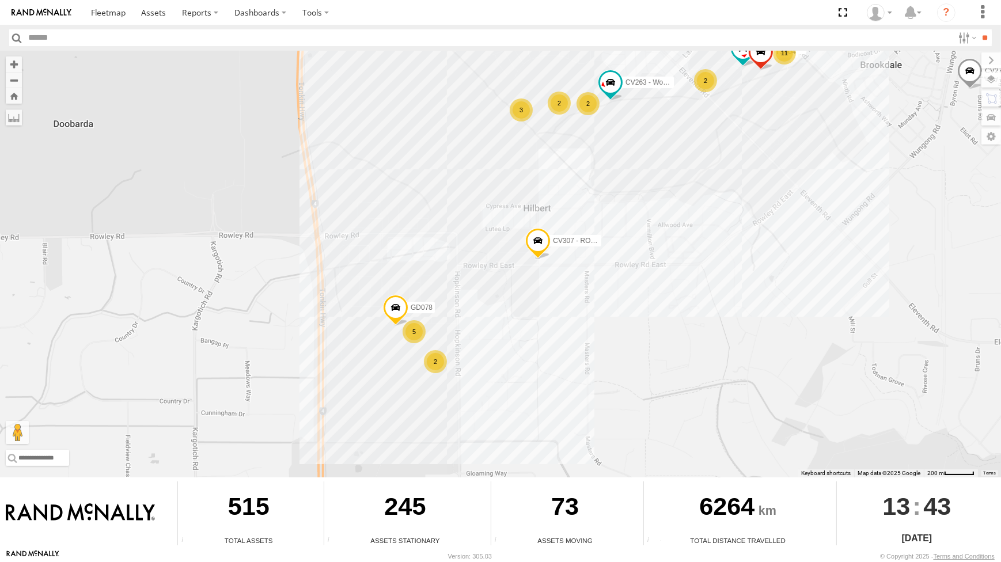
drag, startPoint x: 369, startPoint y: 228, endPoint x: 408, endPoint y: 252, distance: 46.3
click at [400, 247] on div "CV295 - Karly Taylor CV321 - Phil Macleod PM010-Metro Tipper DP017 - PT150 CV28…" at bounding box center [500, 264] width 1001 height 427
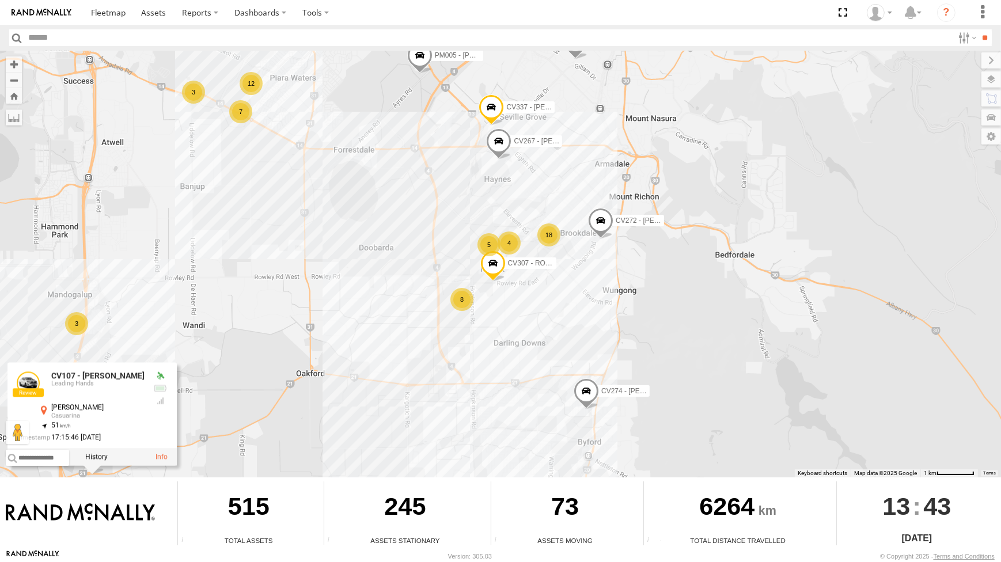
drag, startPoint x: 598, startPoint y: 169, endPoint x: 604, endPoint y: 184, distance: 16.0
click at [603, 183] on div "CV295 - Karly Taylor CV321 - Phil Macleod PM010-Metro Tipper DP017 - PT150 CV28…" at bounding box center [500, 264] width 1001 height 427
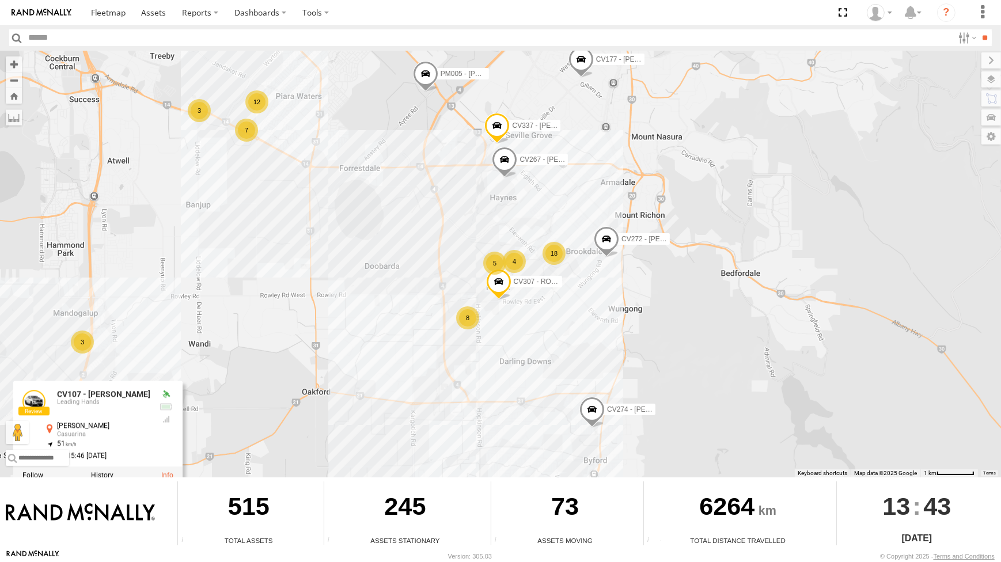
drag, startPoint x: 611, startPoint y: 123, endPoint x: 618, endPoint y: 137, distance: 15.7
click at [617, 137] on div "CV295 - Karly Taylor CV321 - Phil Macleod PM010-Metro Tipper DP017 - PT150 CV28…" at bounding box center [500, 264] width 1001 height 427
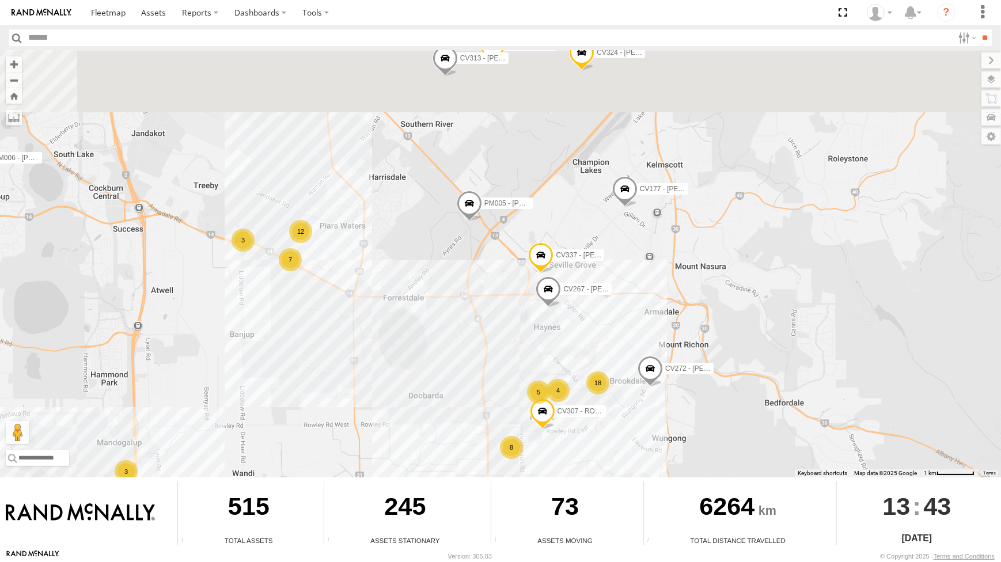
drag, startPoint x: 646, startPoint y: 236, endPoint x: 669, endPoint y: 295, distance: 63.1
click at [669, 295] on div "CV295 - Karly Taylor CV321 - Phil Macleod PM010-Metro Tipper DP017 - PT150 CV28…" at bounding box center [500, 264] width 1001 height 427
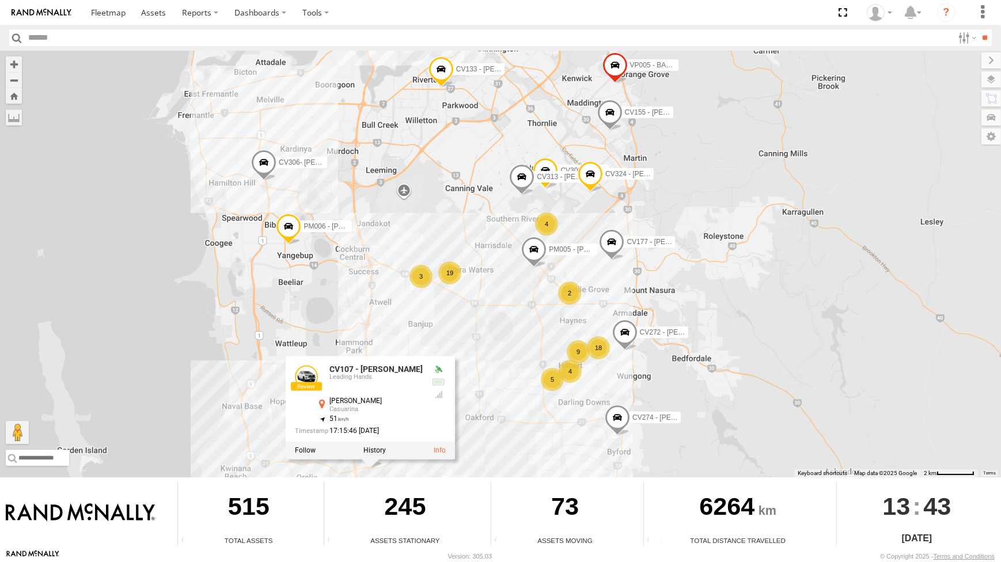
click at [448, 70] on span at bounding box center [441, 71] width 25 height 31
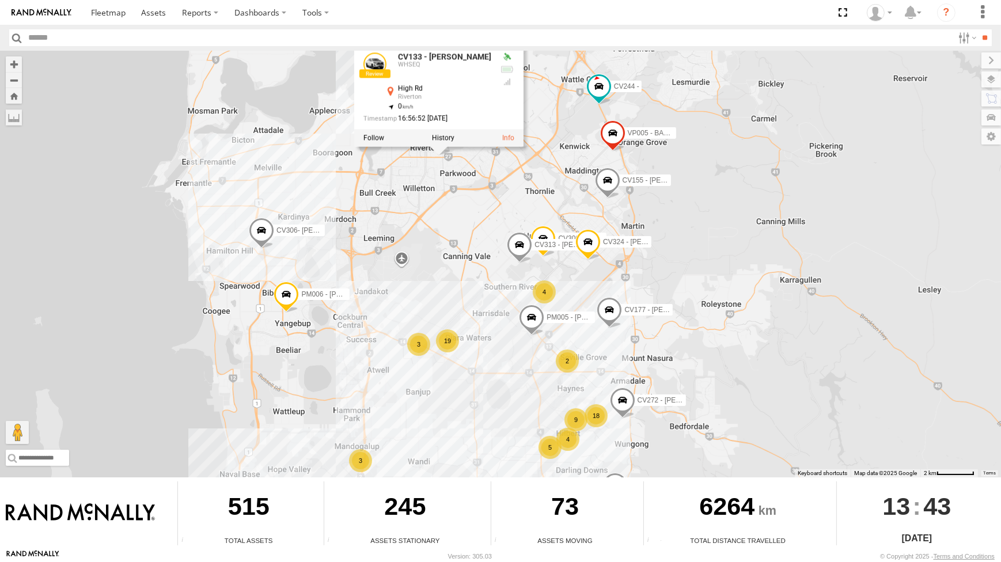
drag, startPoint x: 480, startPoint y: 190, endPoint x: 472, endPoint y: 300, distance: 110.3
click at [472, 301] on div "CV295 - Karly Taylor CV321 - Phil Macleod PM010-Metro Tipper DP017 - PT150 CV28…" at bounding box center [500, 264] width 1001 height 427
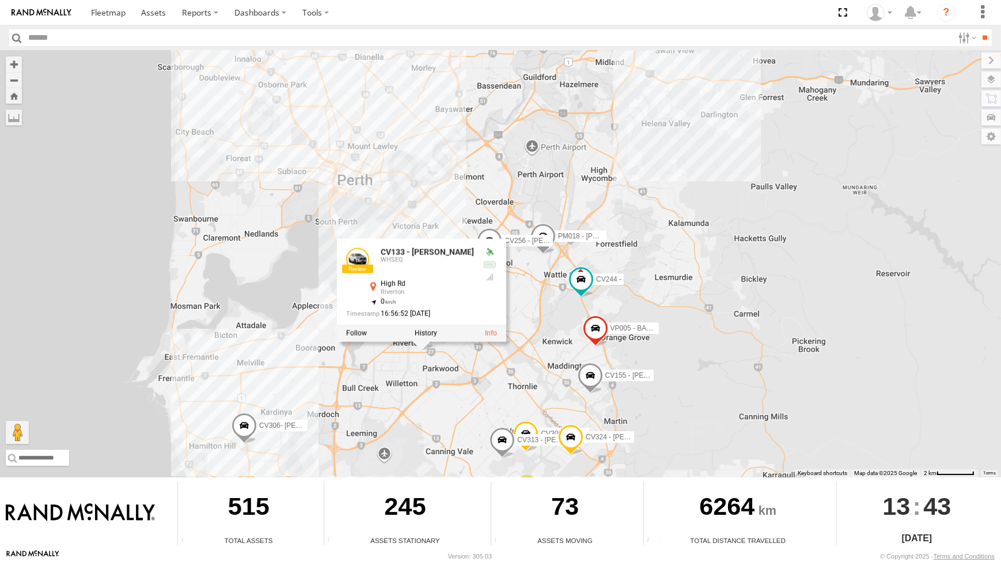
drag, startPoint x: 551, startPoint y: 207, endPoint x: 544, endPoint y: 319, distance: 111.4
click at [544, 319] on div "CV295 - Karly Taylor CV321 - Phil Macleod PM010-Metro Tipper DP017 - PT150 CV28…" at bounding box center [500, 264] width 1001 height 427
drag, startPoint x: 643, startPoint y: 231, endPoint x: 640, endPoint y: 267, distance: 36.4
click at [640, 267] on div "CV295 - Karly Taylor CV321 - Phil Macleod PM010-Metro Tipper DP017 - PT150 CV28…" at bounding box center [500, 264] width 1001 height 427
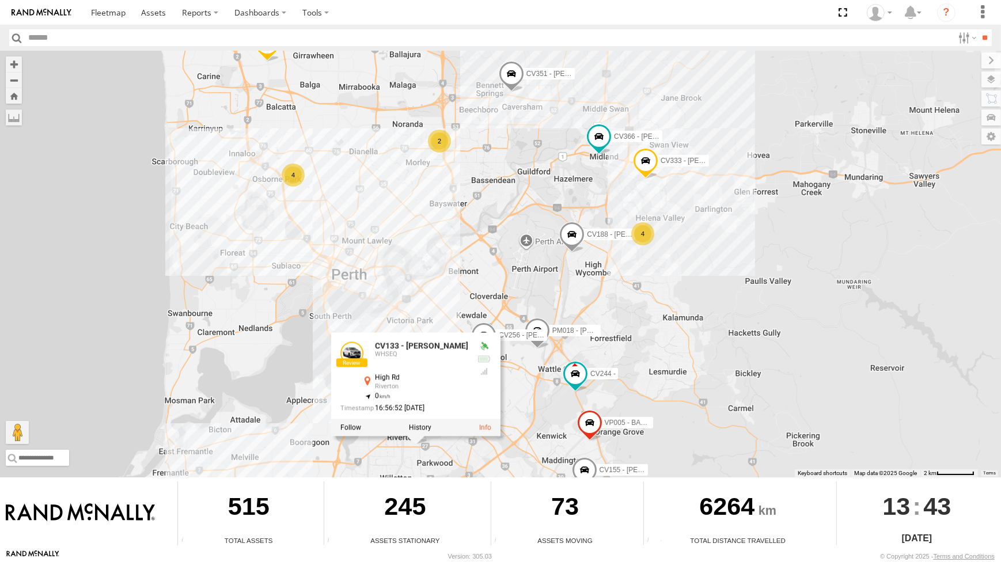
click at [645, 165] on span at bounding box center [645, 162] width 25 height 31
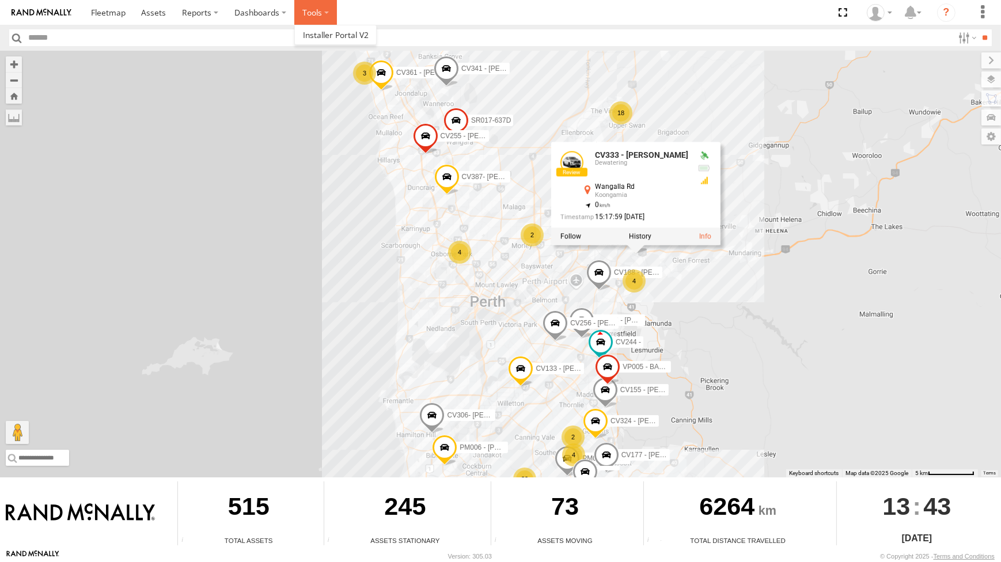
click at [325, 17] on label at bounding box center [315, 12] width 43 height 25
click at [386, 24] on section at bounding box center [540, 12] width 915 height 25
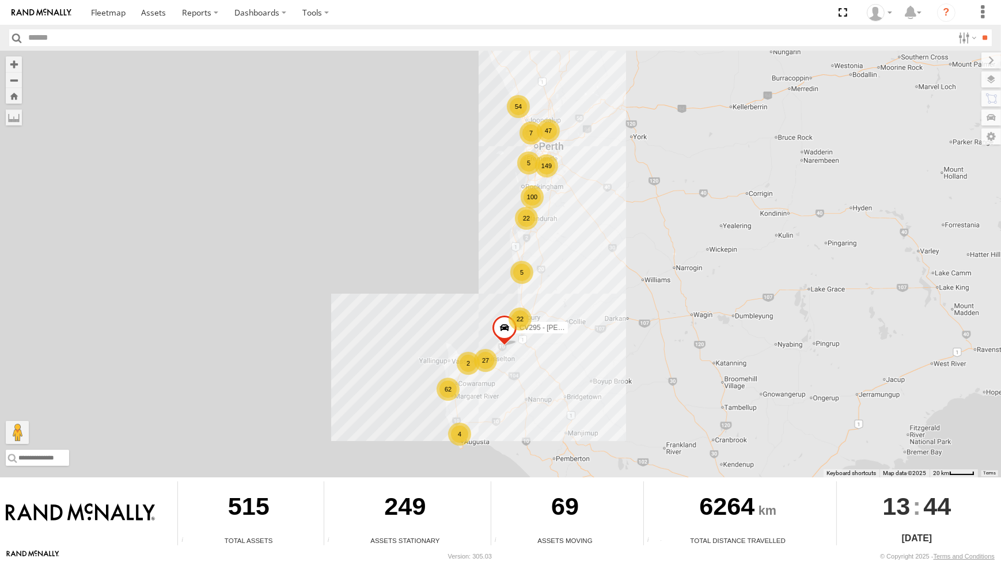
drag, startPoint x: 906, startPoint y: 114, endPoint x: 932, endPoint y: 94, distance: 33.3
click at [906, 113] on div "149 27 62 100 54 47 22 5 5 22 7 4 CV295 - Karly Taylor 2" at bounding box center [500, 264] width 1001 height 427
click at [981, 5] on label at bounding box center [982, 12] width 25 height 25
click at [658, 282] on div "149 27 62 100 54 47 22 5 5 22 7 4 CV295 - Karly Taylor 2" at bounding box center [500, 264] width 1001 height 427
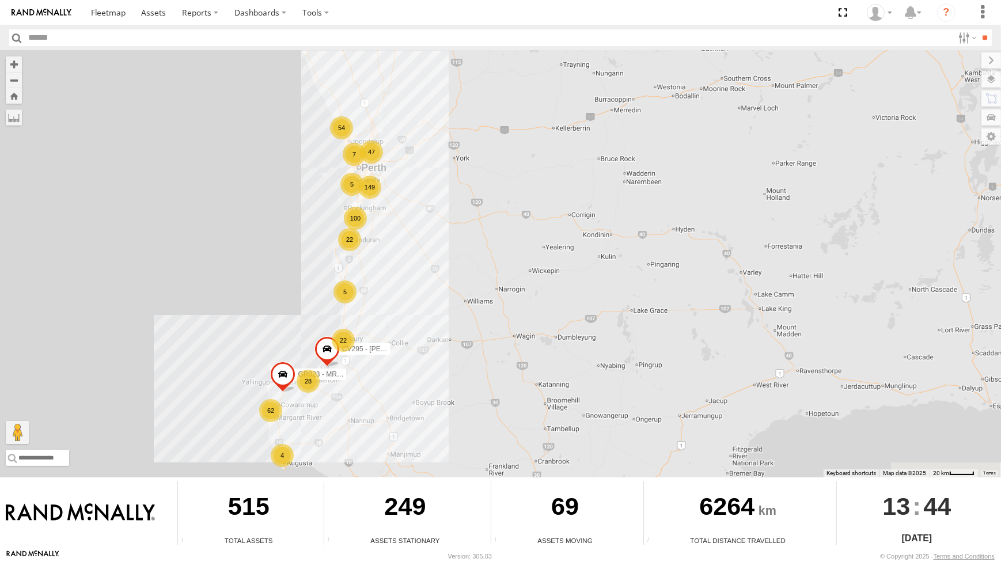
drag, startPoint x: 436, startPoint y: 399, endPoint x: 423, endPoint y: 392, distance: 14.4
click at [425, 391] on div "149 28 62 100 54 47 22 5 5 22 7 4 CV295 - Karly Taylor GR023 - MRRC" at bounding box center [500, 264] width 1001 height 427
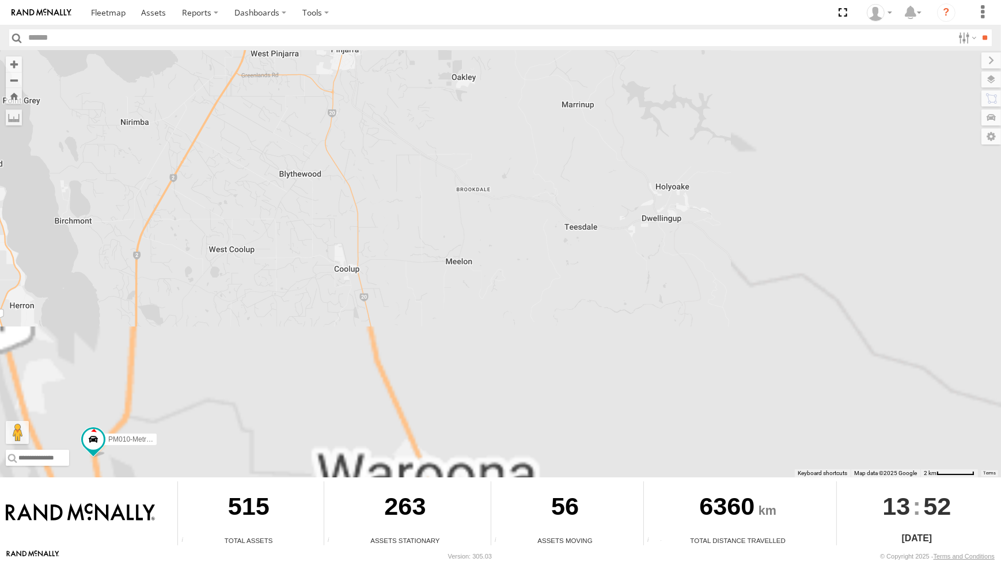
drag, startPoint x: 456, startPoint y: 259, endPoint x: 523, endPoint y: 213, distance: 80.9
click at [520, 217] on div "PM010-Metro Tipper CV295 - Karly Taylor GR023 - MRRC" at bounding box center [500, 264] width 1001 height 427
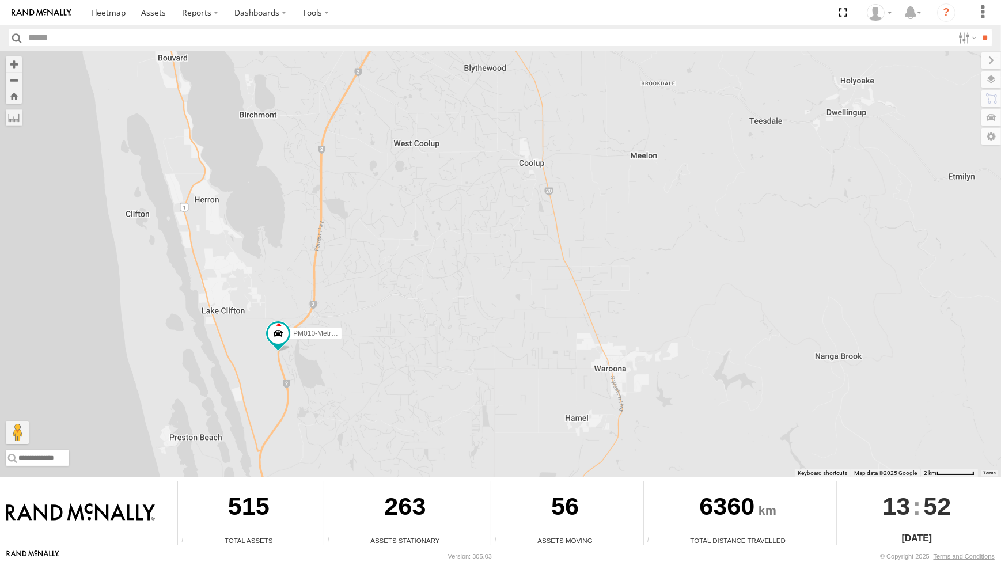
drag, startPoint x: 380, startPoint y: 340, endPoint x: 403, endPoint y: 334, distance: 23.8
click at [403, 334] on div "PM010-Metro Tipper CV295 - Karly Taylor GR023 - MRRC" at bounding box center [500, 264] width 1001 height 427
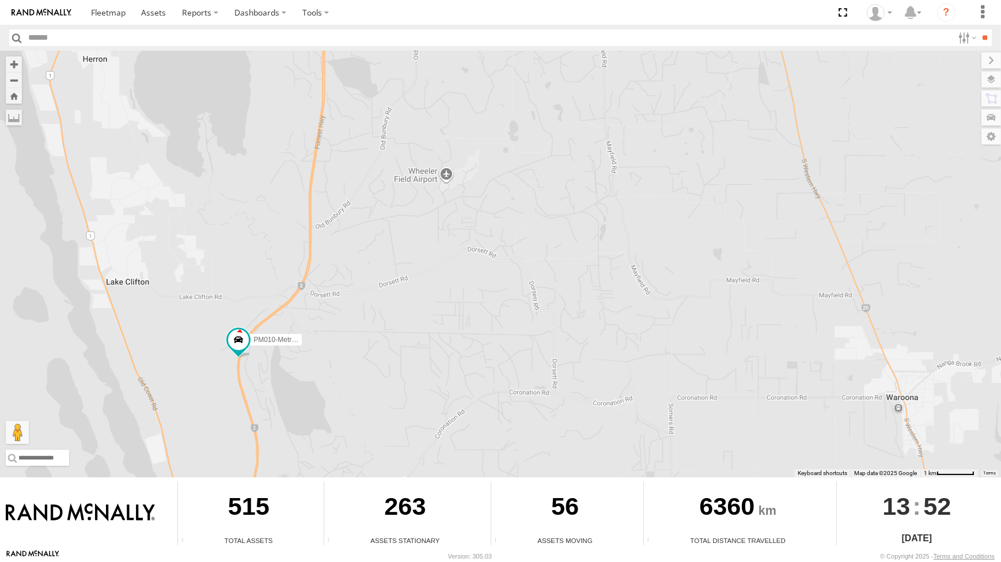
click at [350, 376] on div "PM010-Metro Tipper CV295 - Karly Taylor GR023 - MRRC" at bounding box center [500, 264] width 1001 height 427
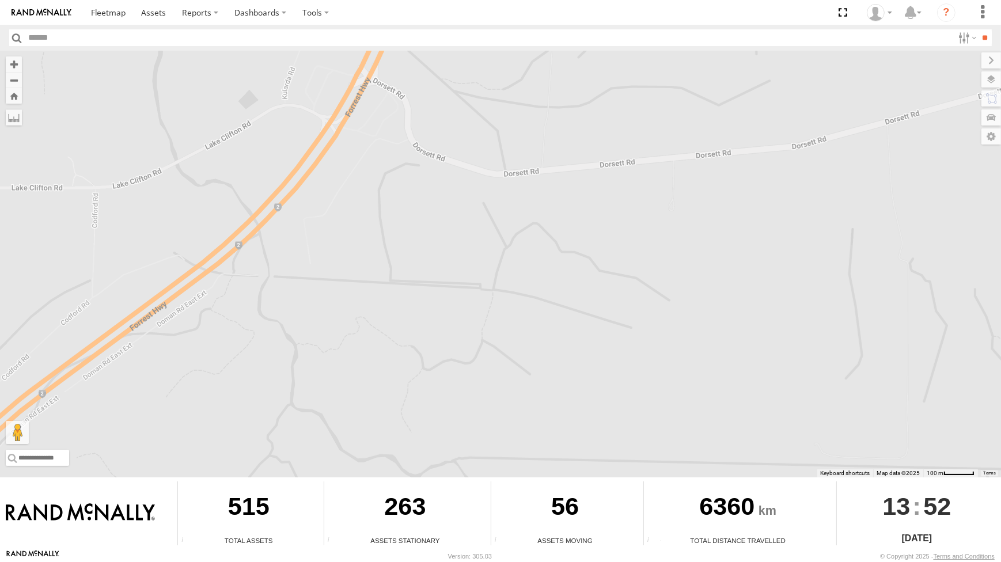
drag, startPoint x: 291, startPoint y: 223, endPoint x: 586, endPoint y: 228, distance: 295.0
click at [586, 228] on div "PM010-Metro Tipper CV295 - Karly Taylor GR023 - MRRC" at bounding box center [500, 264] width 1001 height 427
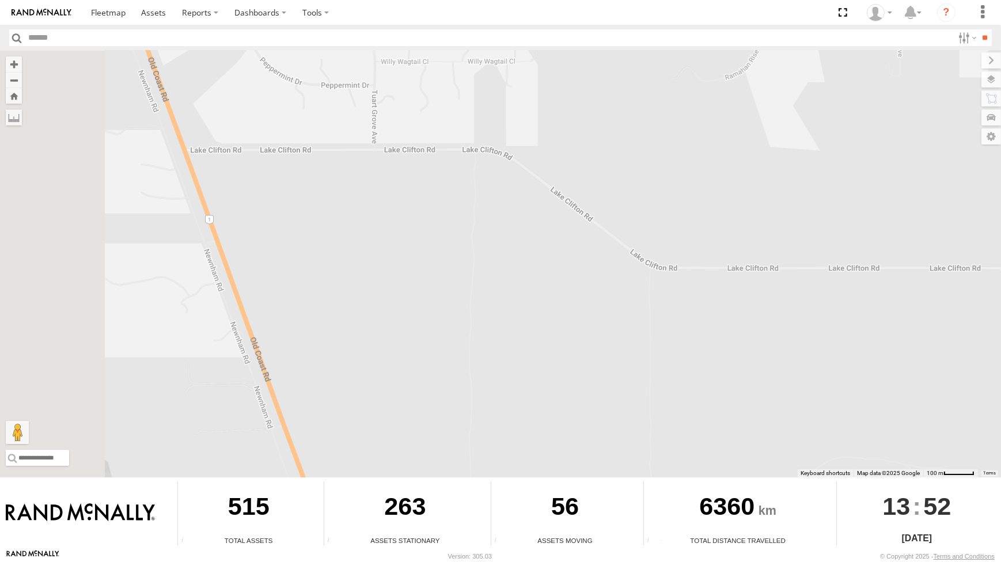
drag, startPoint x: 416, startPoint y: 238, endPoint x: 680, endPoint y: 298, distance: 270.6
click at [680, 298] on div "PM010-Metro Tipper CV295 - Karly Taylor GR023 - MRRC" at bounding box center [500, 264] width 1001 height 427
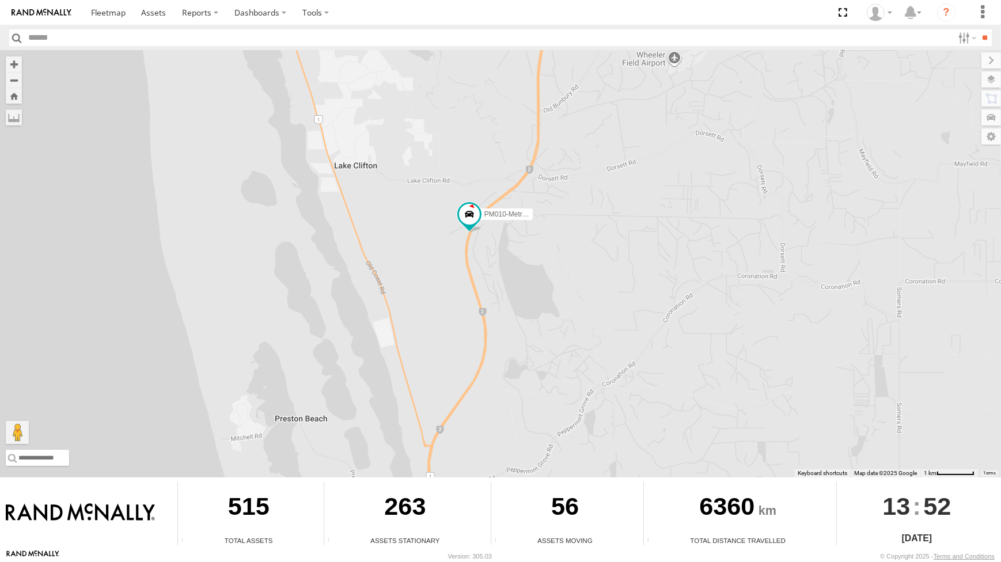
click at [593, 192] on div "PM010-Metro Tipper CV295 - Karly Taylor GR023 - MRRC" at bounding box center [500, 264] width 1001 height 427
